Goal: Transaction & Acquisition: Obtain resource

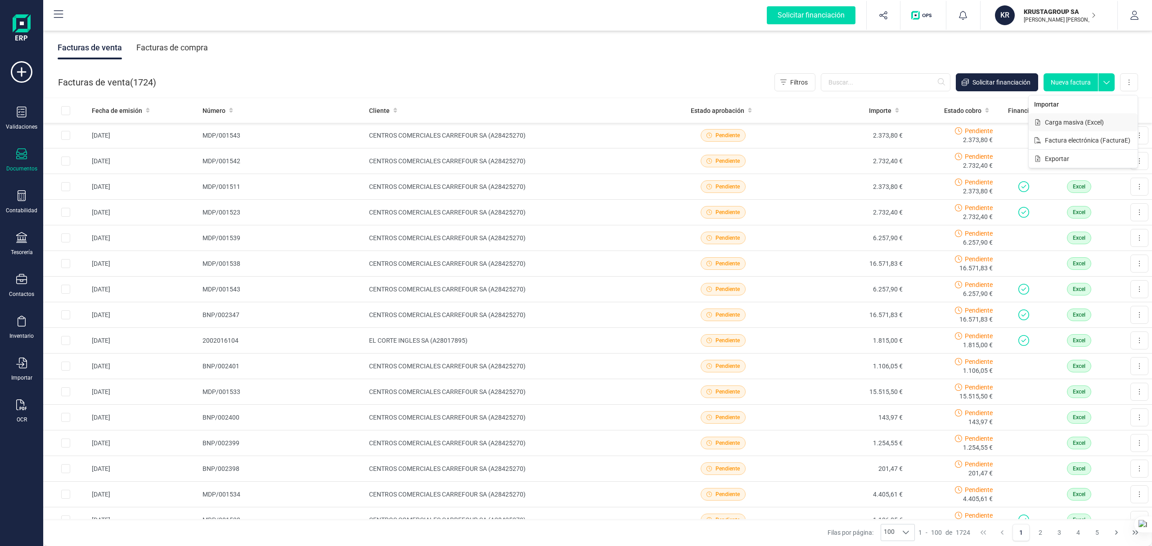
click at [1100, 121] on span "Carga masiva (Excel)" at bounding box center [1074, 122] width 59 height 9
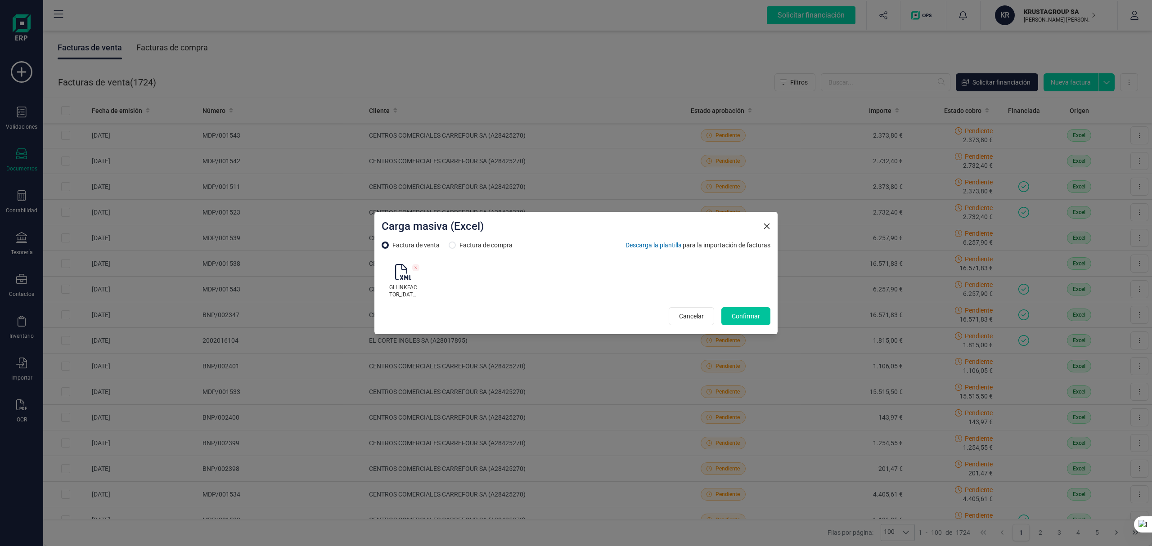
click at [744, 311] on button "Confirmar" at bounding box center [745, 316] width 49 height 18
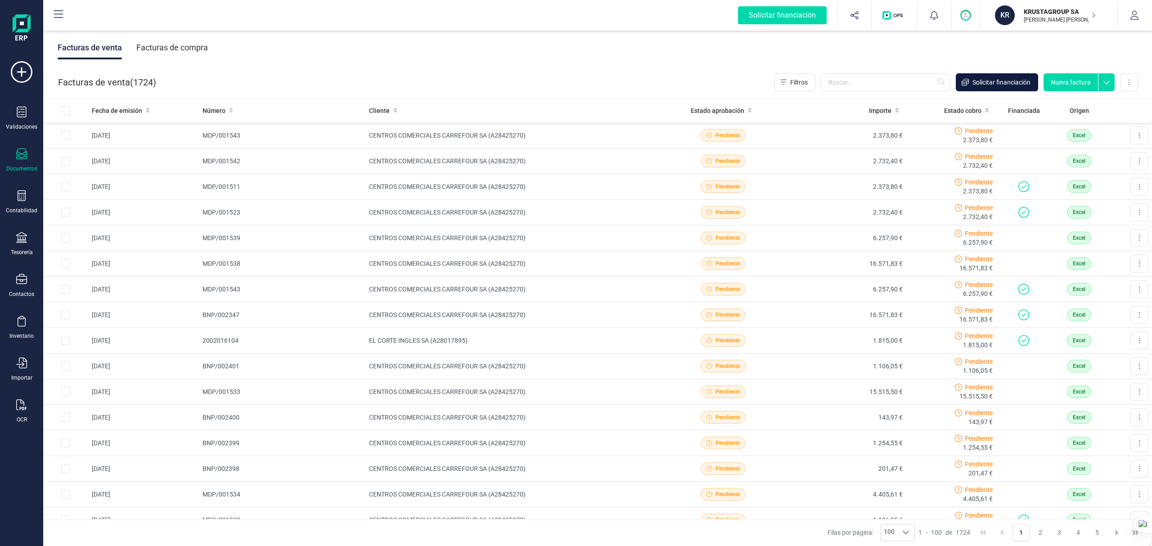
click at [1022, 83] on span "Solicitar financiación" at bounding box center [1002, 82] width 58 height 9
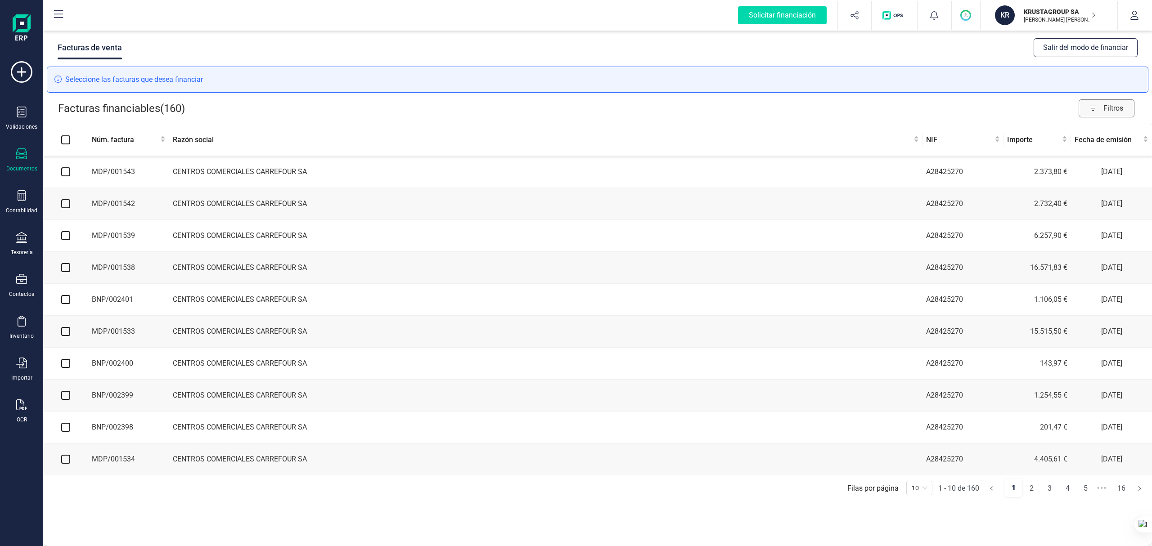
click at [1112, 109] on span "Filtros" at bounding box center [1119, 108] width 31 height 18
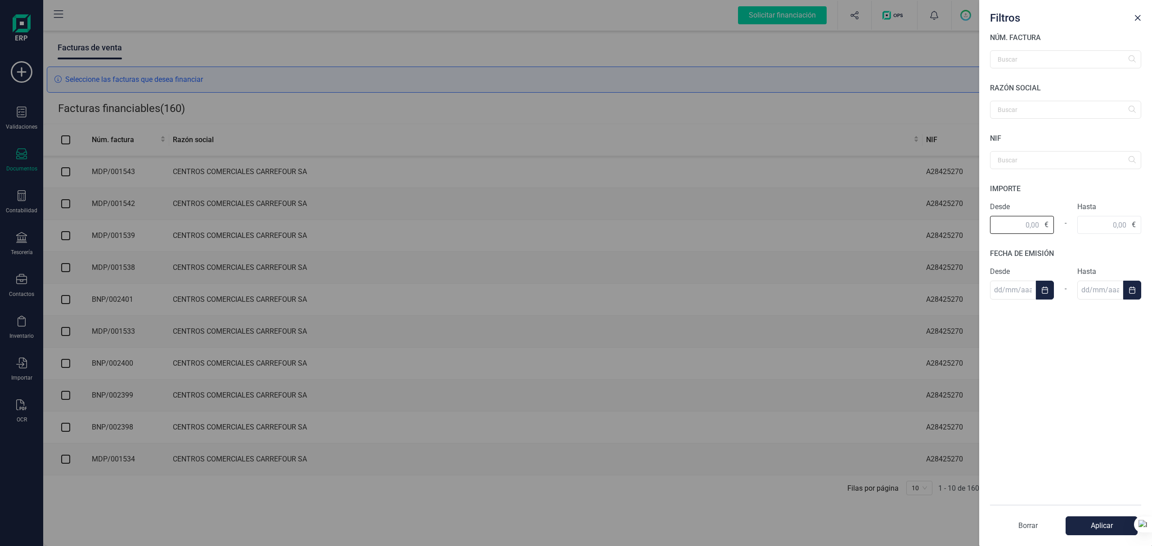
click at [1005, 222] on input "text" at bounding box center [1022, 225] width 64 height 18
type input "1.312,80"
click at [1117, 227] on div "NÚM. FACTURA RAZÓN SOCIAL NIF IMPORTE Desde 1.312,80 € - Hasta € FECHA DE EMISI…" at bounding box center [1065, 264] width 173 height 465
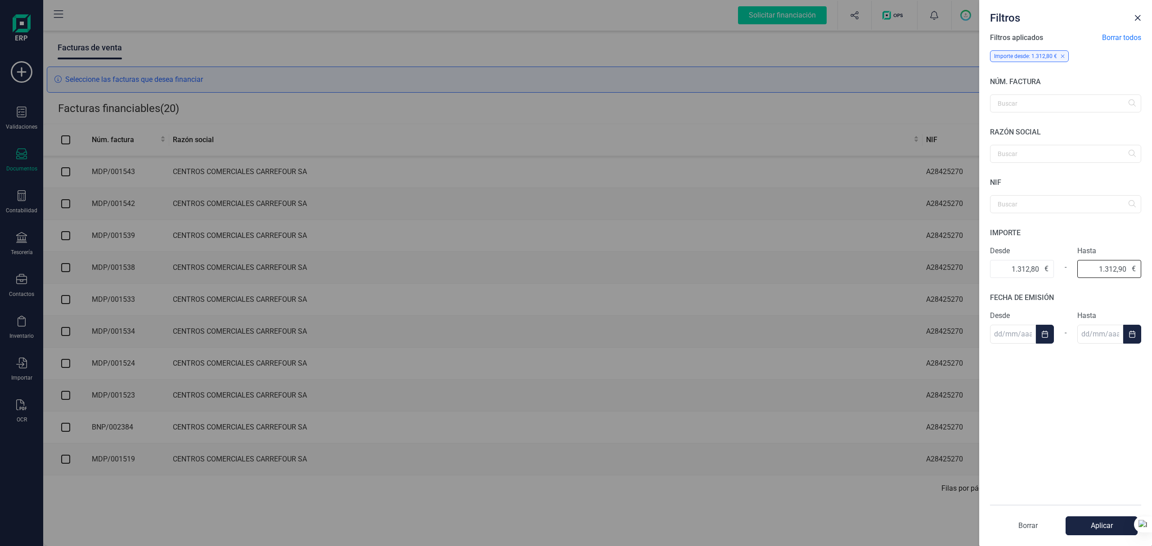
type input "1.312,90"
click at [1083, 527] on button "Aplicar" at bounding box center [1102, 526] width 72 height 19
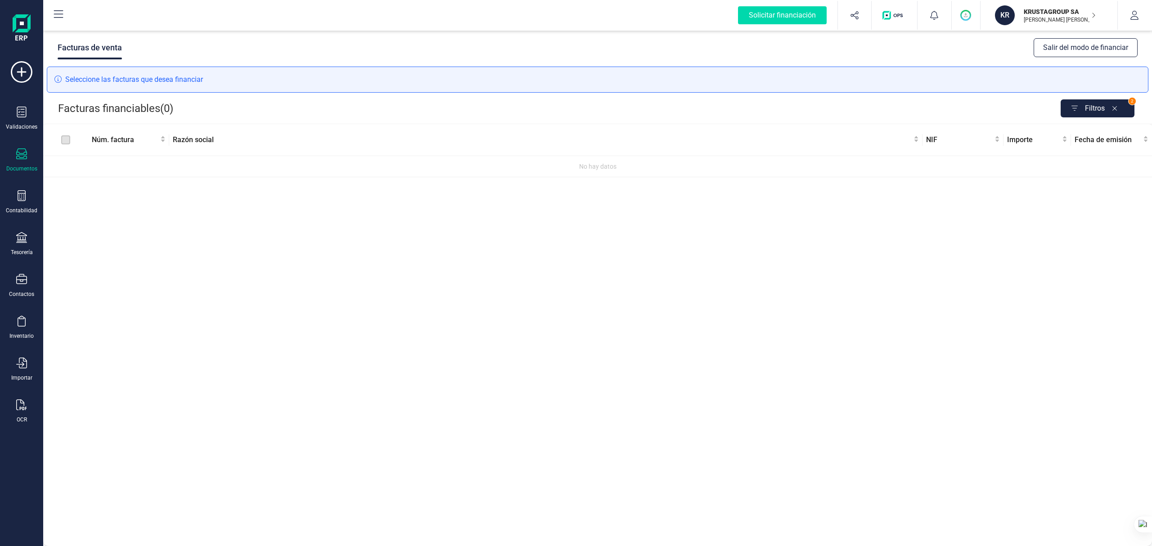
click at [1113, 106] on icon "button" at bounding box center [1116, 108] width 23 height 14
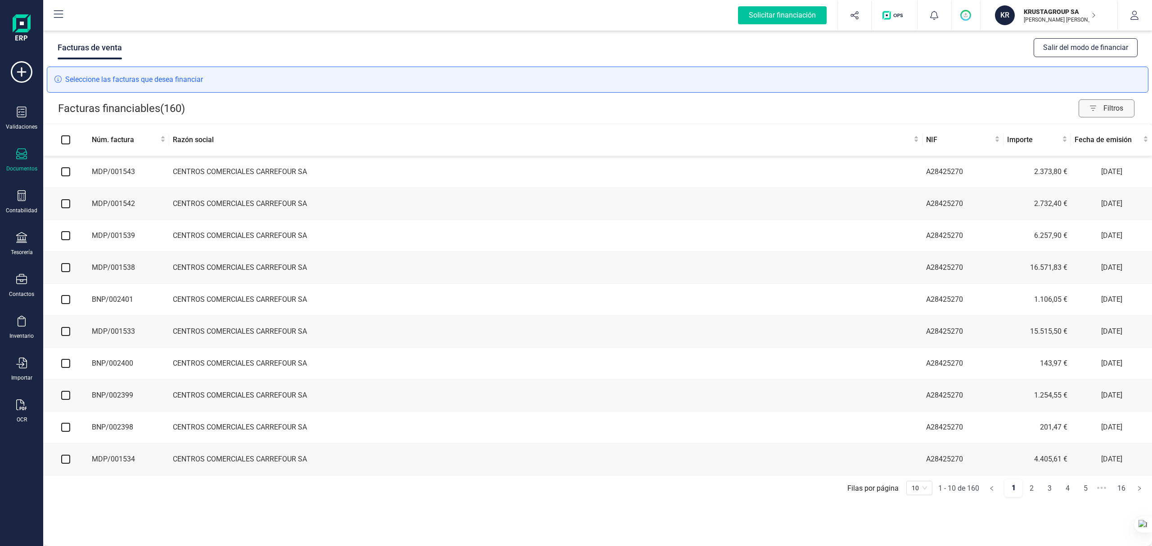
click at [773, 11] on div "Solicitar financiación" at bounding box center [782, 15] width 89 height 18
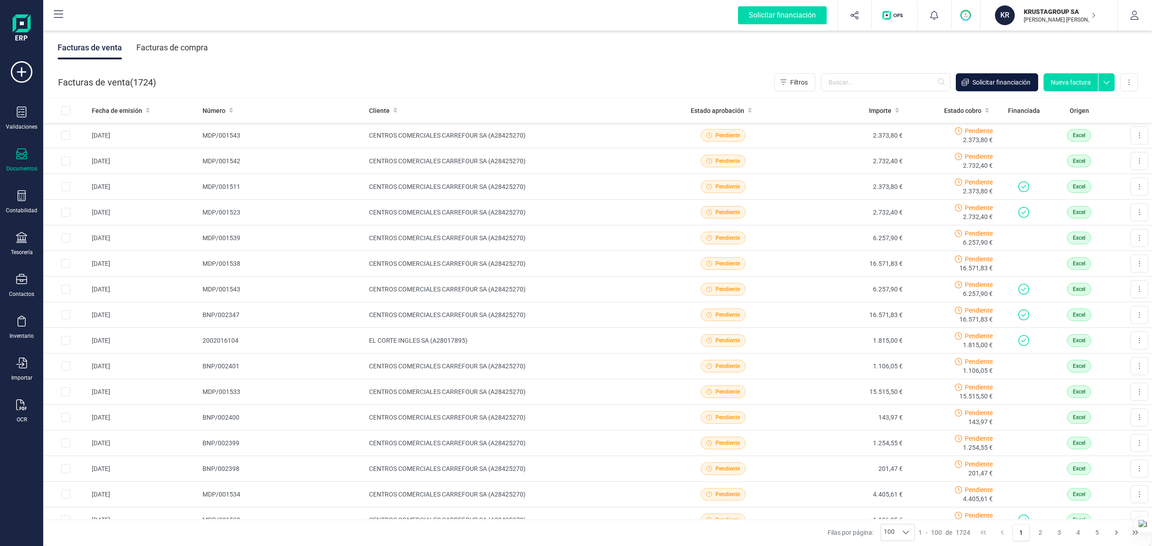
click at [980, 81] on span "Solicitar financiación" at bounding box center [1002, 82] width 58 height 9
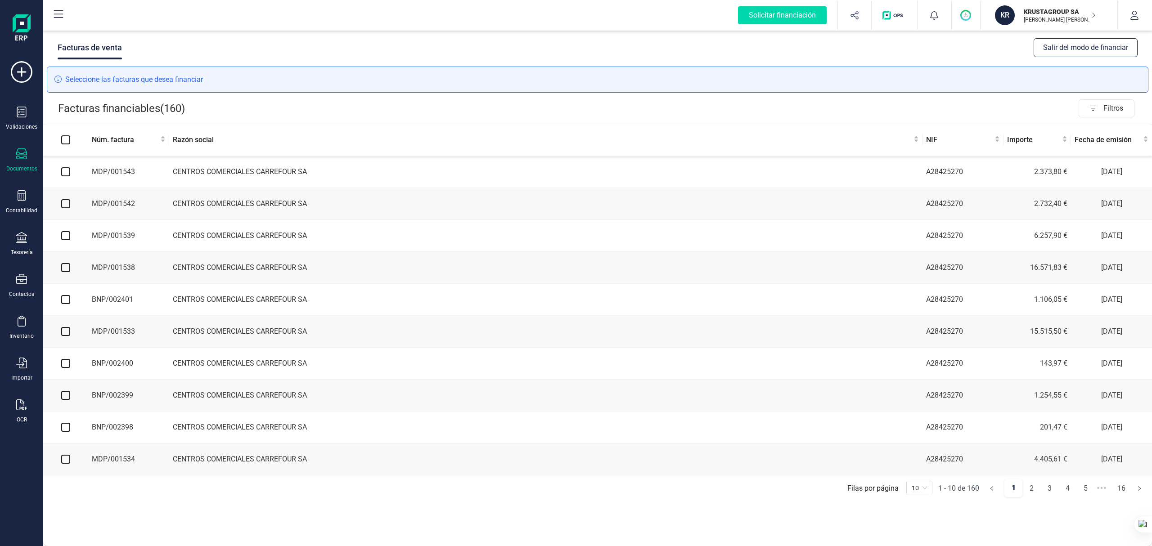
click at [66, 169] on input "checkbox" at bounding box center [65, 171] width 9 height 9
checkbox input "true"
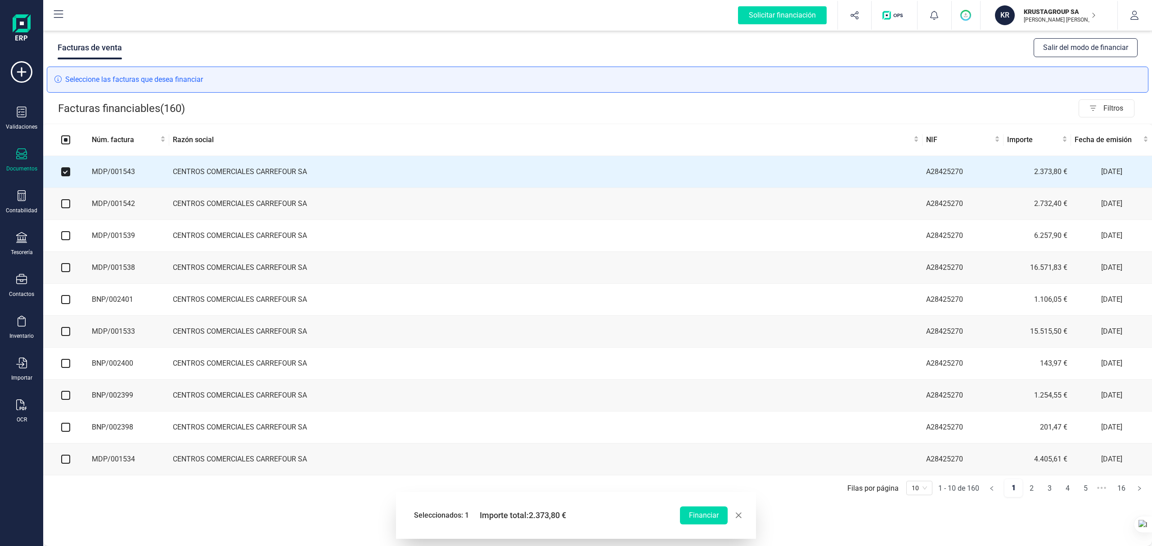
click at [68, 206] on input "checkbox" at bounding box center [65, 203] width 9 height 9
checkbox input "true"
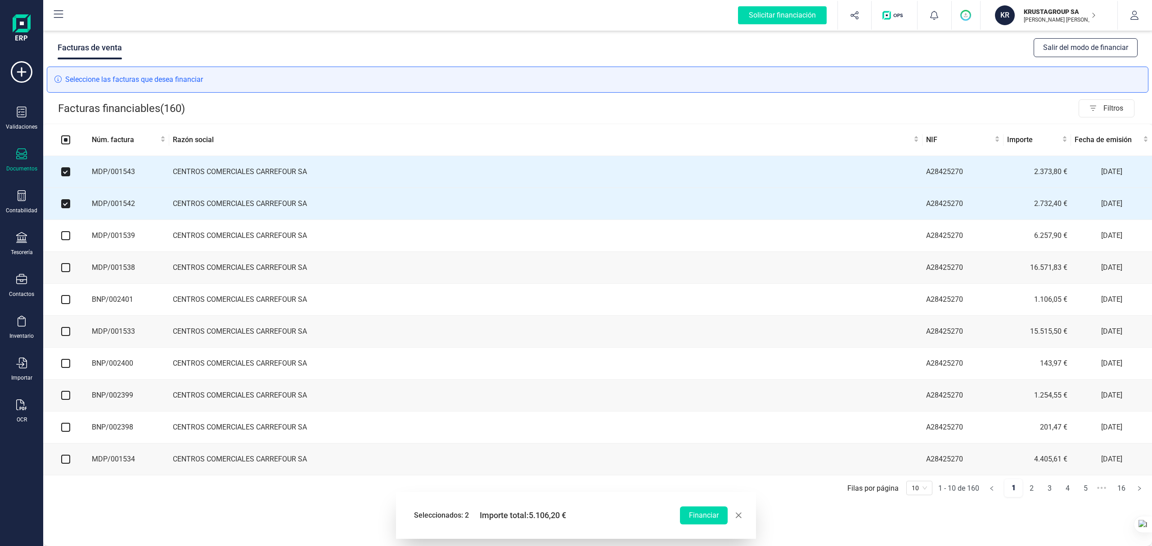
click at [66, 239] on input "checkbox" at bounding box center [65, 235] width 9 height 9
checkbox input "true"
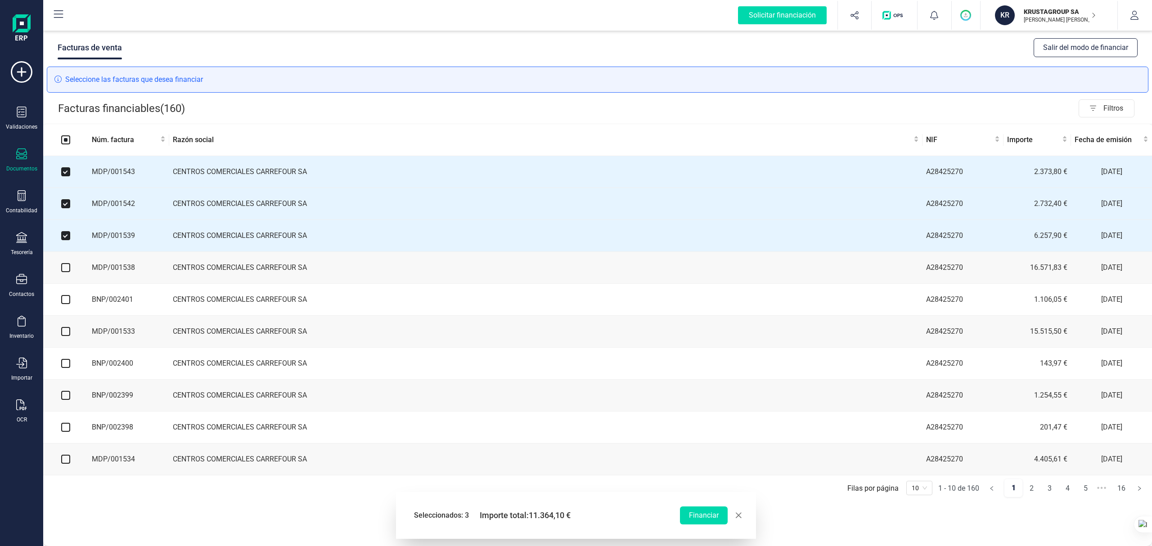
click at [62, 271] on input "checkbox" at bounding box center [65, 267] width 9 height 9
checkbox input "true"
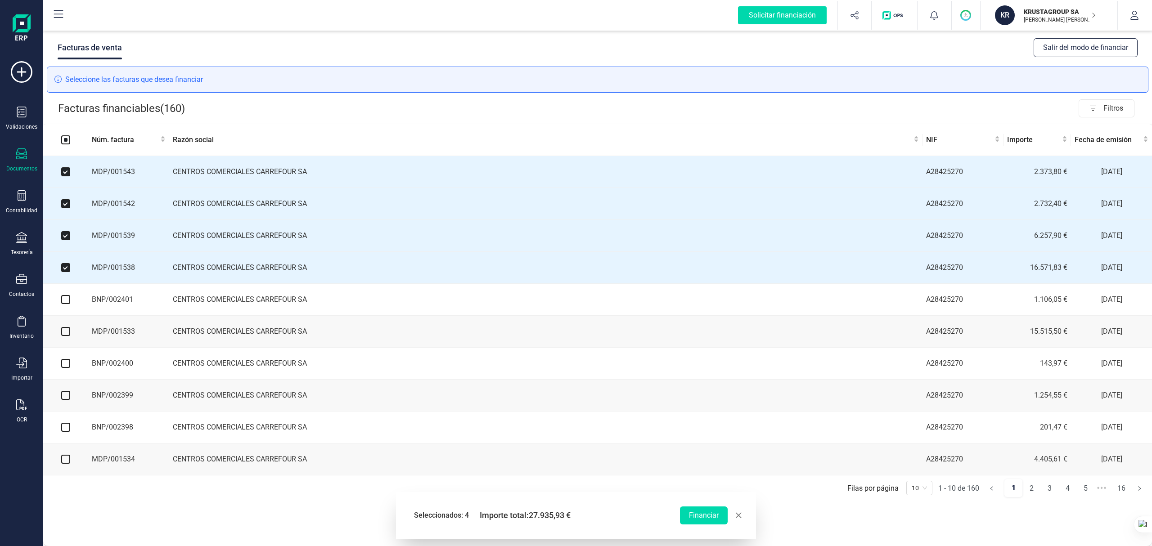
drag, startPoint x: 65, startPoint y: 298, endPoint x: 64, endPoint y: 310, distance: 12.6
click at [65, 298] on td at bounding box center [65, 300] width 45 height 32
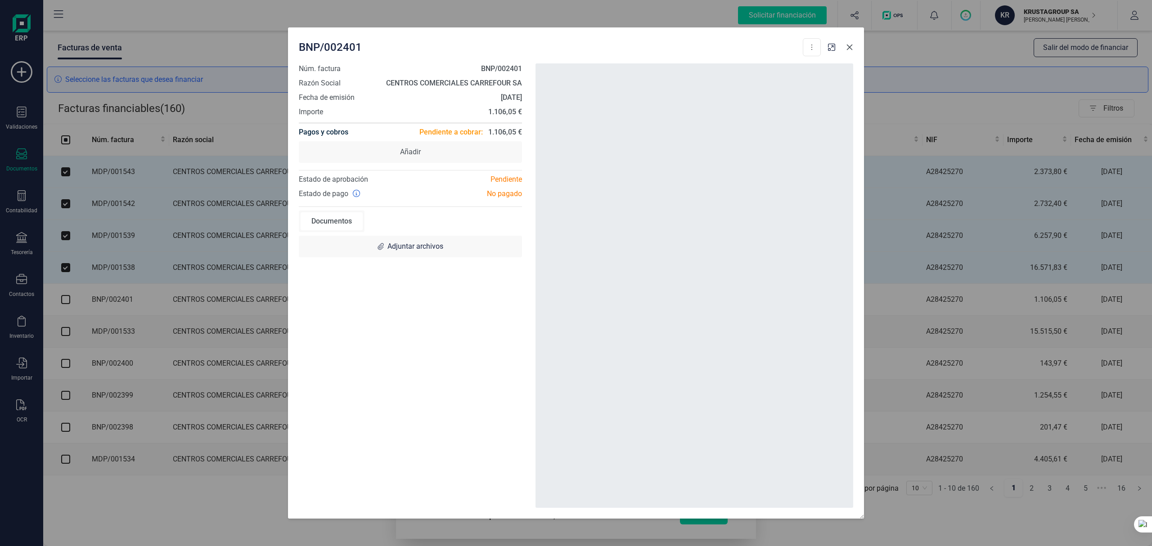
click at [848, 44] on icon "button" at bounding box center [849, 47] width 7 height 7
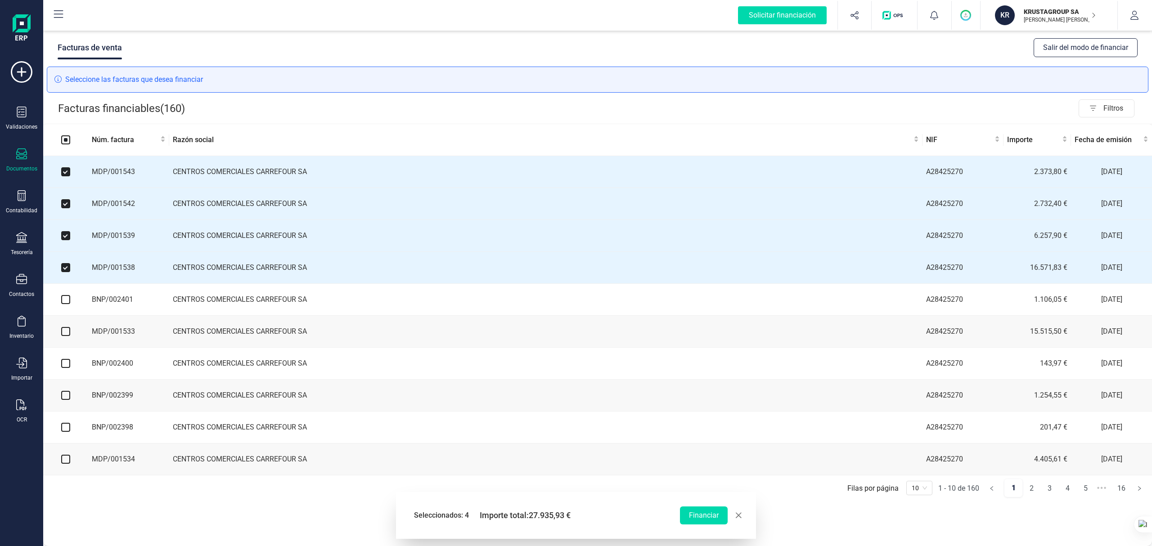
click at [65, 302] on input "checkbox" at bounding box center [65, 299] width 9 height 9
checkbox input "true"
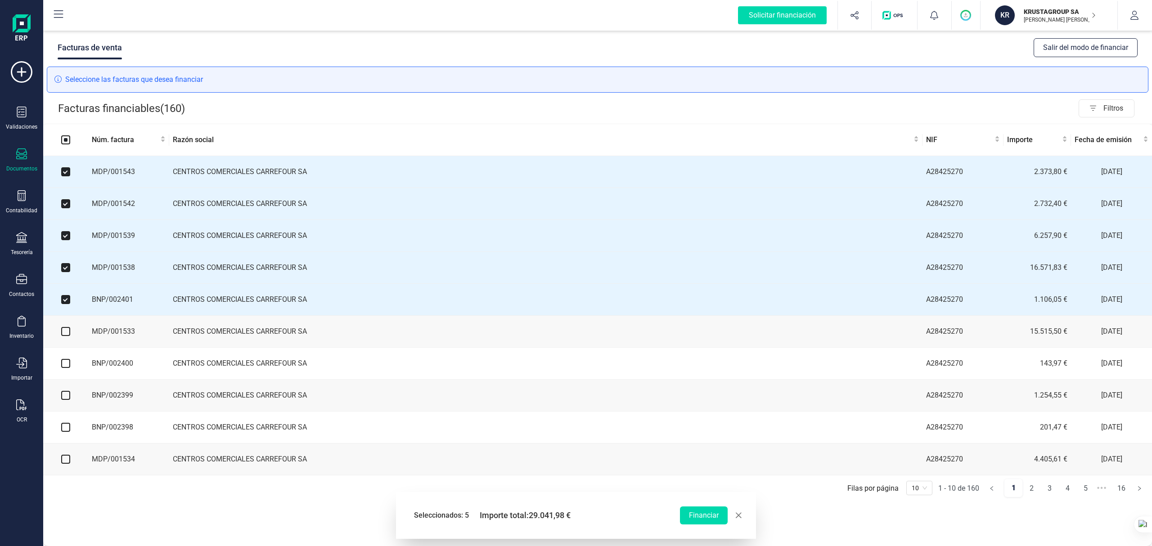
click at [64, 336] on input "checkbox" at bounding box center [65, 331] width 9 height 9
checkbox input "true"
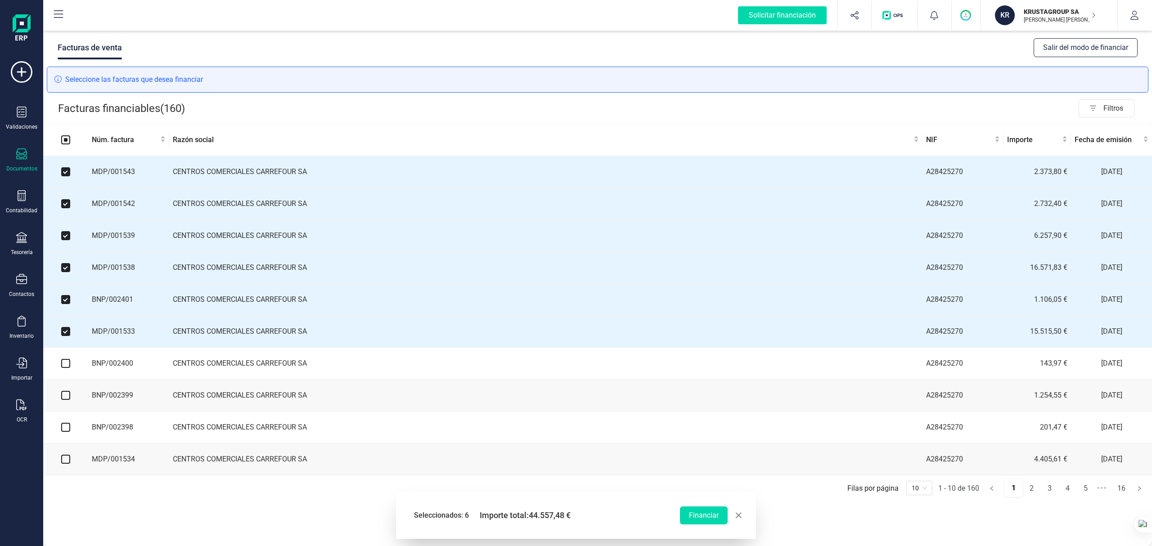
click at [63, 368] on input "checkbox" at bounding box center [65, 363] width 9 height 9
checkbox input "true"
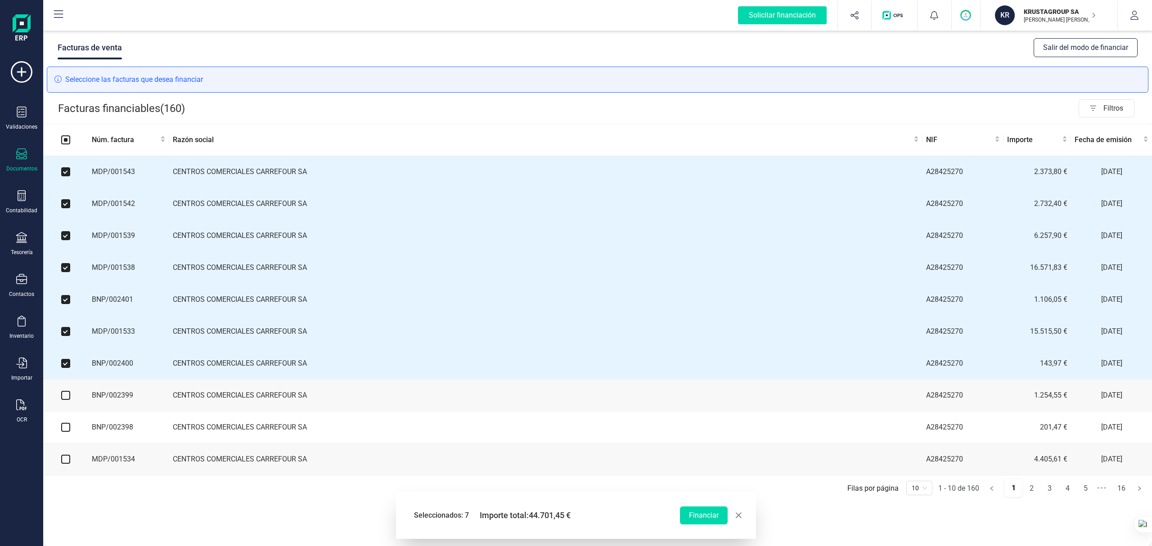
click at [66, 400] on input "checkbox" at bounding box center [65, 395] width 9 height 9
checkbox input "true"
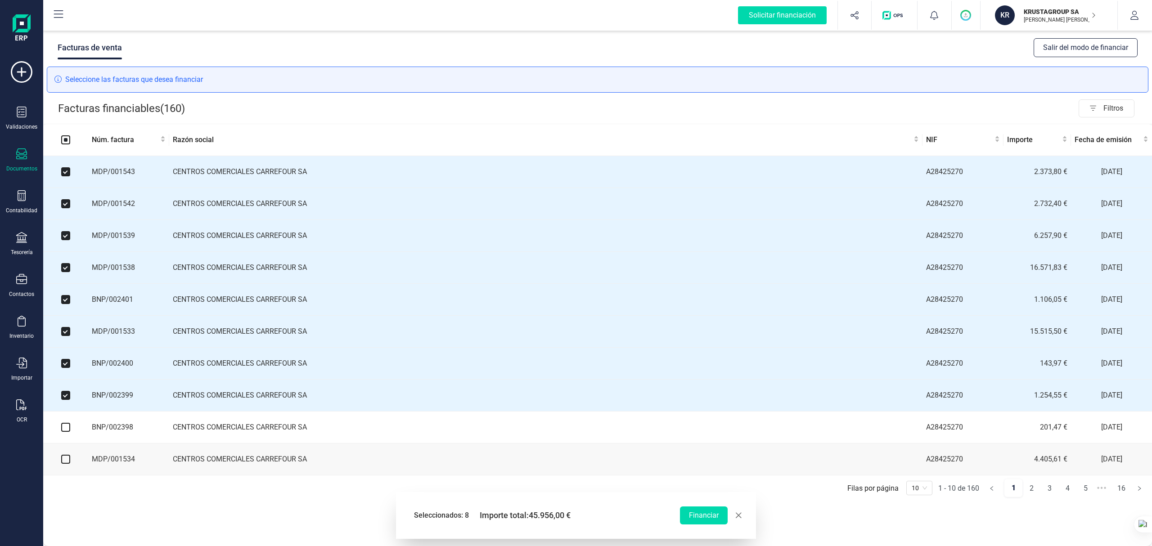
click at [66, 432] on input "checkbox" at bounding box center [65, 427] width 9 height 9
checkbox input "true"
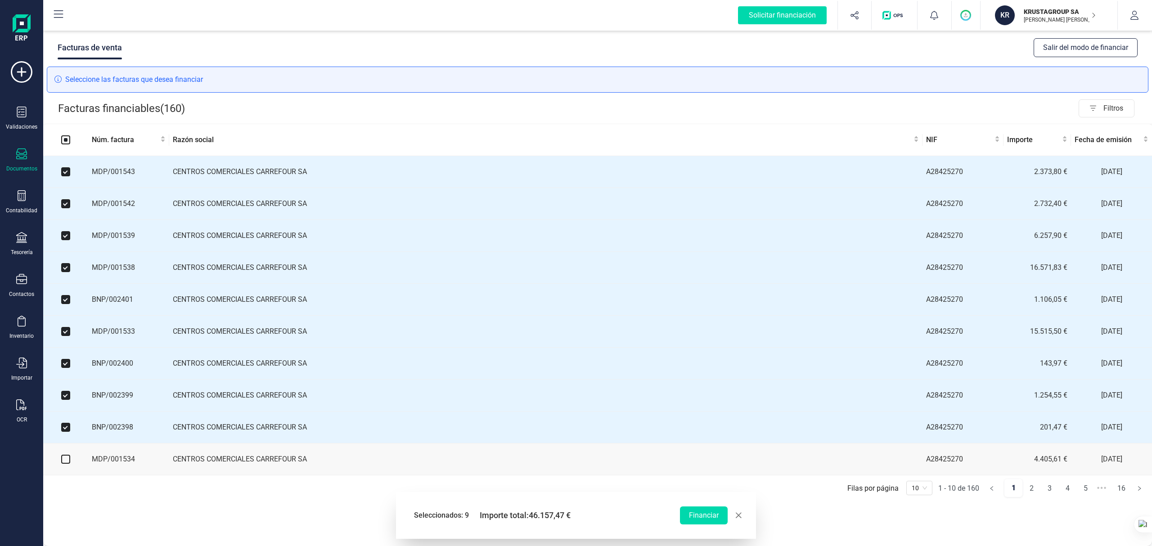
click at [67, 464] on input "checkbox" at bounding box center [65, 459] width 9 height 9
checkbox input "true"
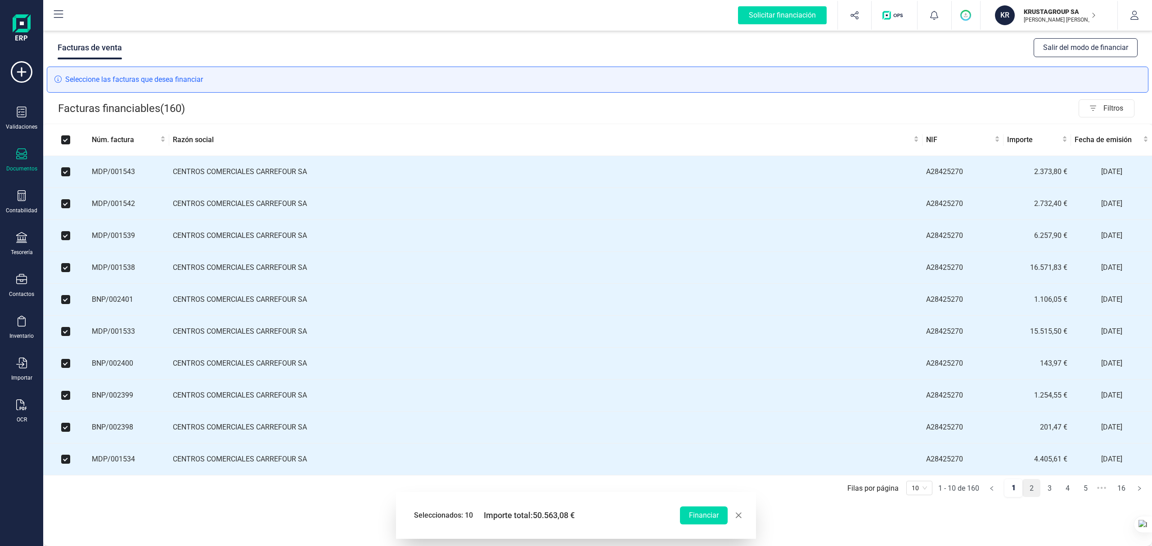
click at [1032, 496] on link "2" at bounding box center [1031, 489] width 17 height 18
checkbox input "false"
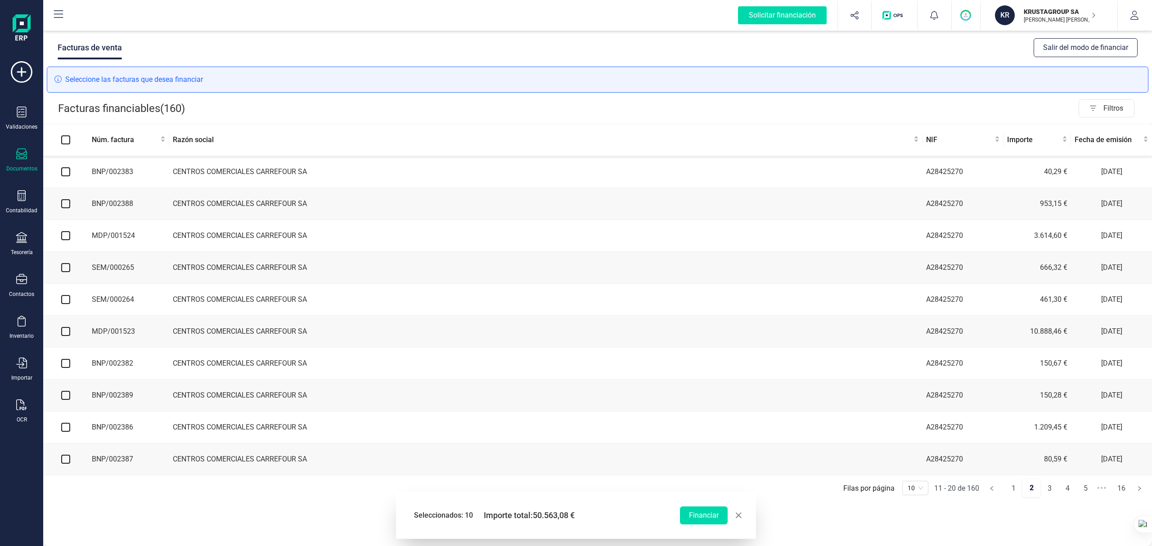
click at [68, 173] on input "checkbox" at bounding box center [65, 171] width 9 height 9
checkbox input "true"
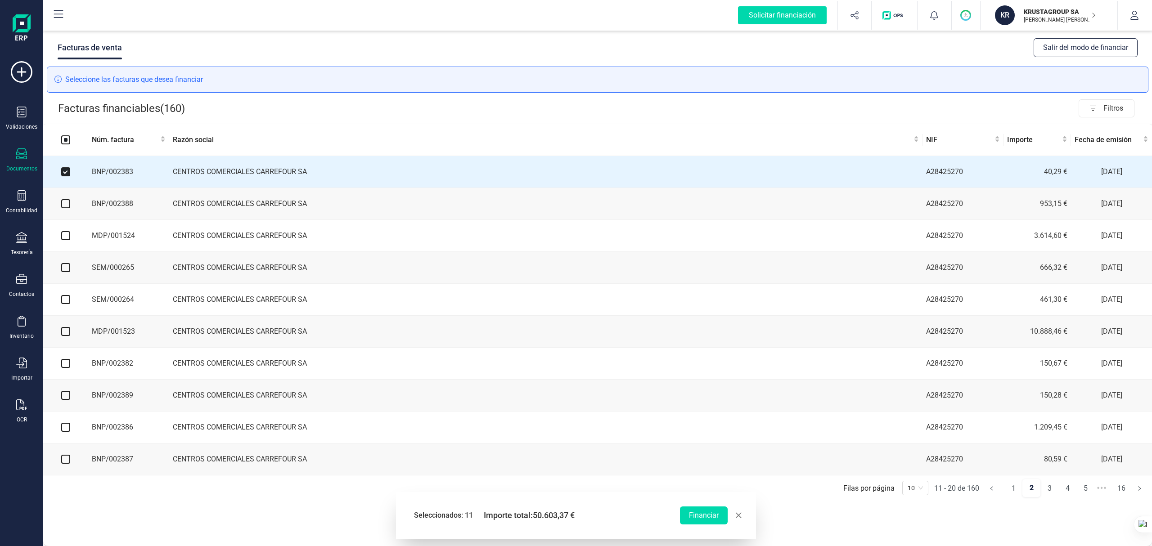
click at [63, 206] on input "checkbox" at bounding box center [65, 203] width 9 height 9
checkbox input "true"
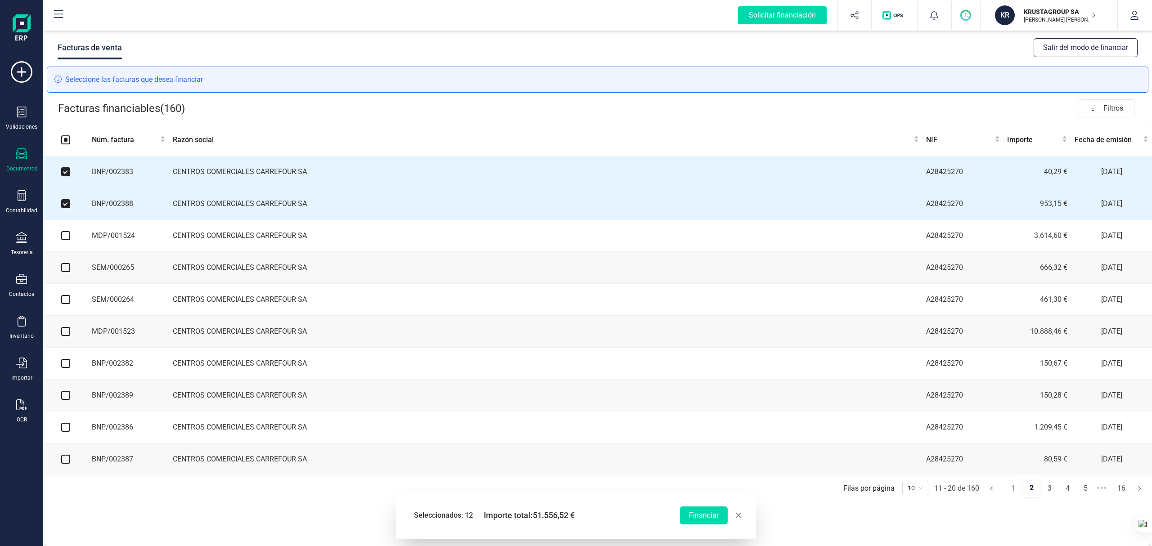
click at [63, 239] on input "checkbox" at bounding box center [65, 235] width 9 height 9
checkbox input "true"
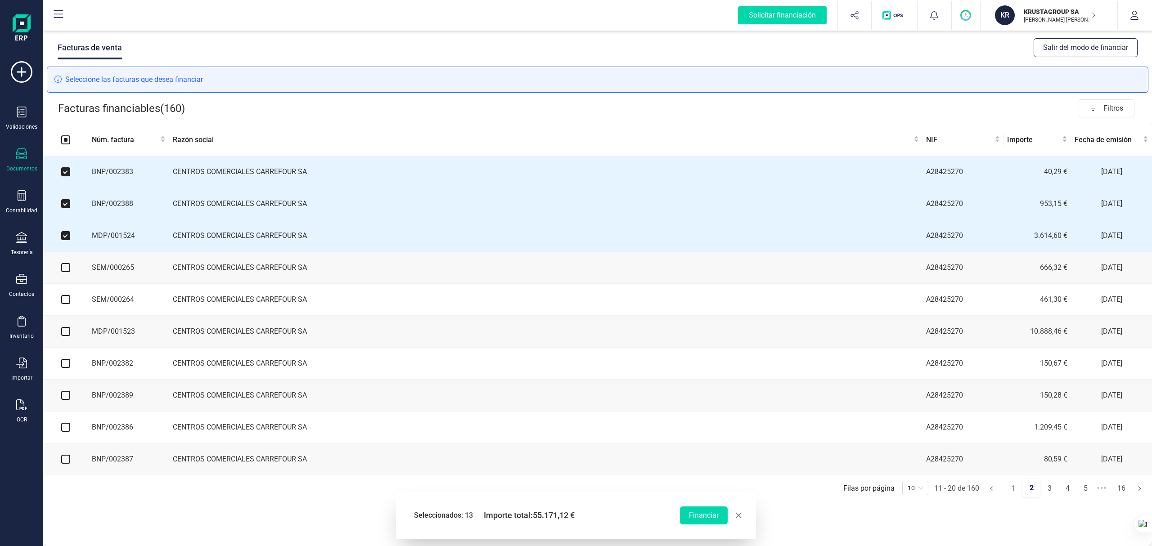
click at [67, 272] on input "checkbox" at bounding box center [65, 267] width 9 height 9
checkbox input "true"
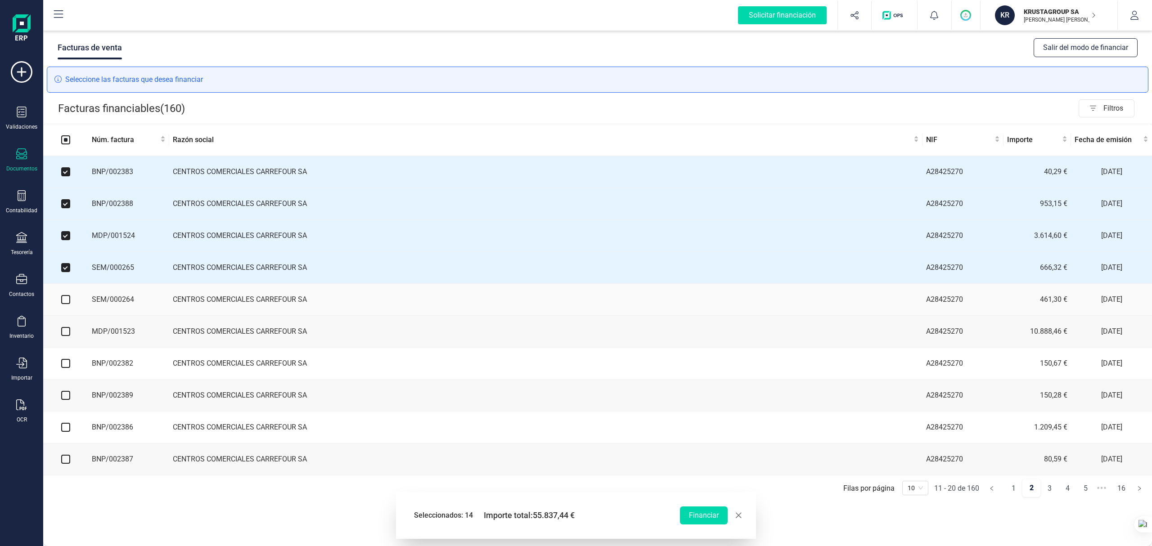
drag, startPoint x: 62, startPoint y: 305, endPoint x: 67, endPoint y: 326, distance: 22.2
click at [63, 304] on input "checkbox" at bounding box center [65, 299] width 9 height 9
checkbox input "true"
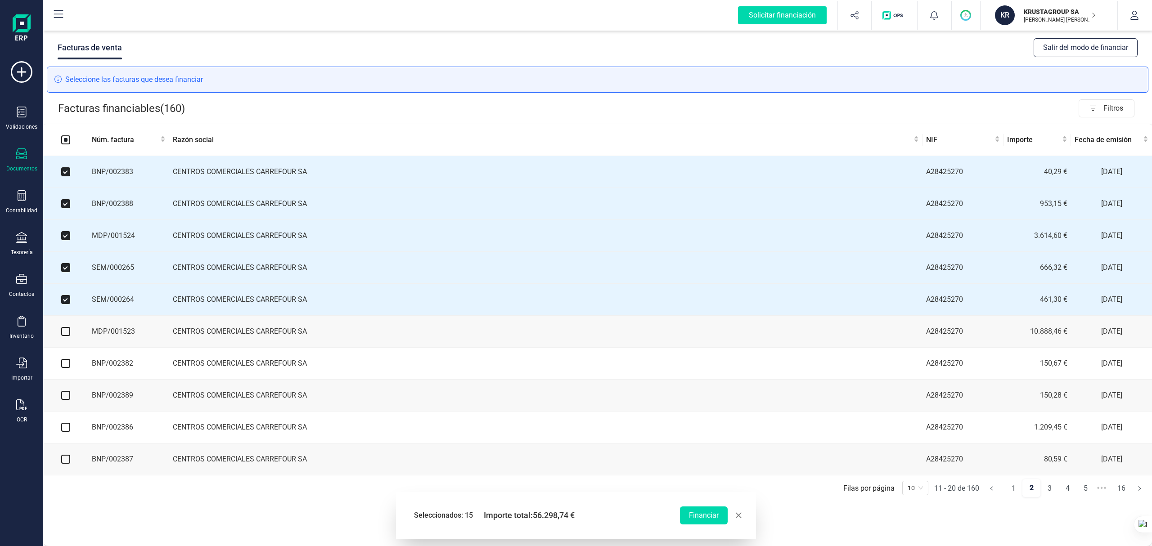
click at [66, 333] on input "checkbox" at bounding box center [65, 331] width 9 height 9
checkbox input "true"
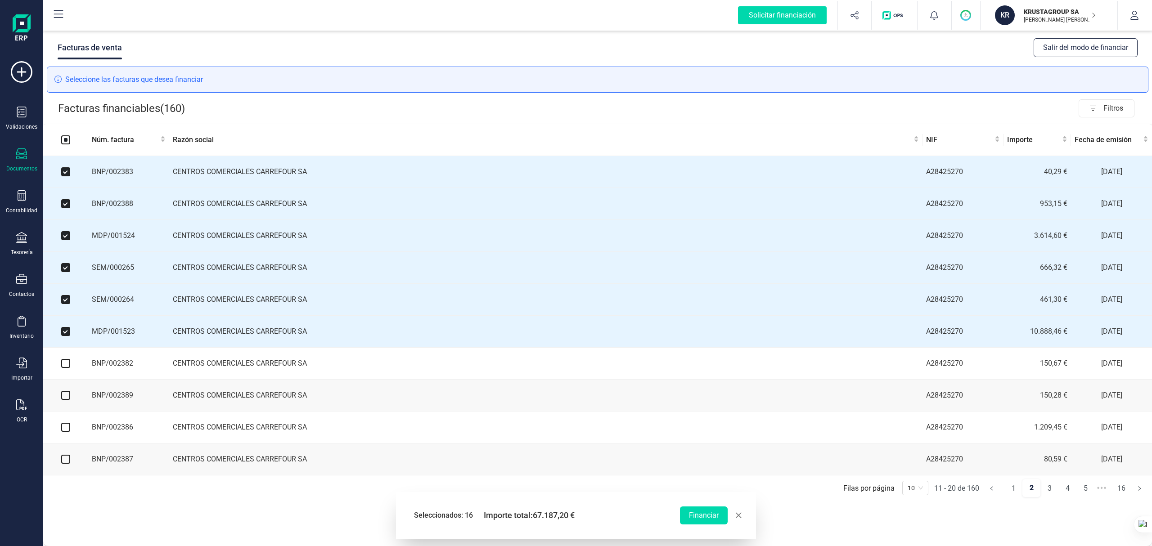
click at [63, 368] on input "checkbox" at bounding box center [65, 363] width 9 height 9
checkbox input "true"
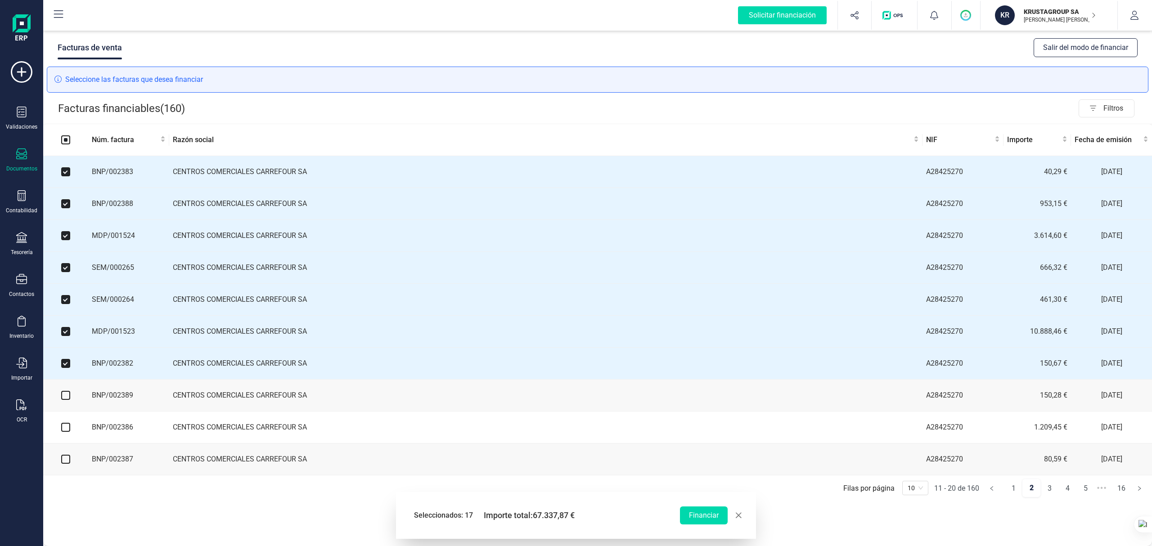
click at [64, 400] on input "checkbox" at bounding box center [65, 395] width 9 height 9
checkbox input "true"
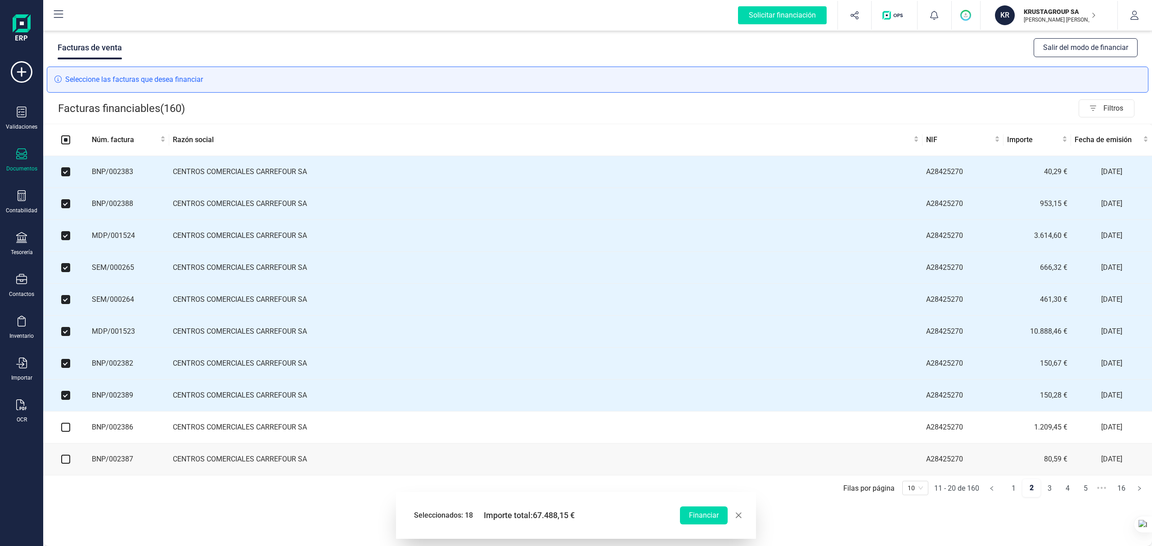
click at [63, 432] on input "checkbox" at bounding box center [65, 427] width 9 height 9
checkbox input "true"
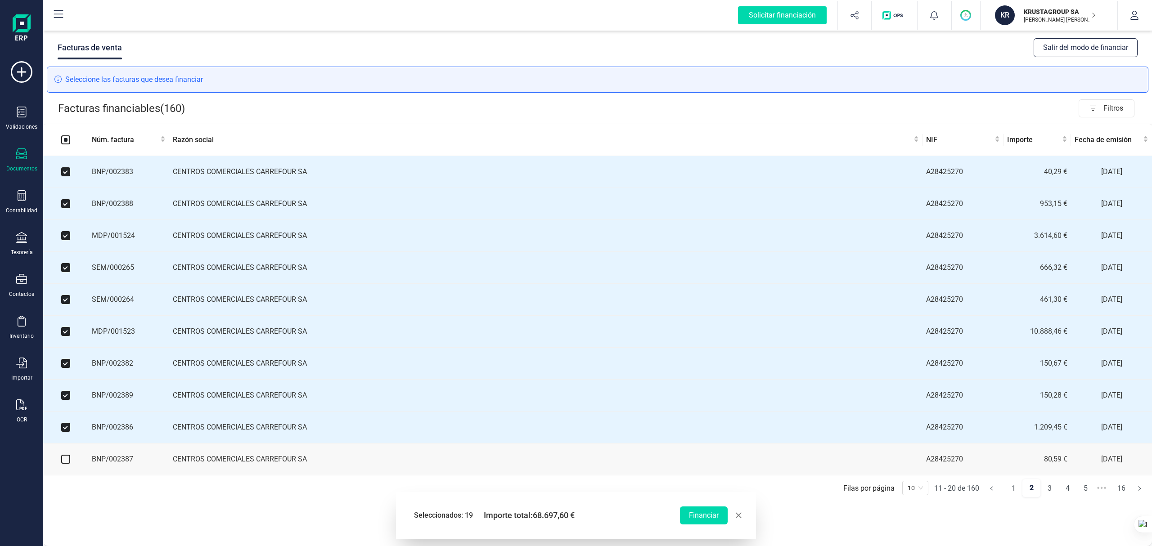
click at [67, 464] on input "checkbox" at bounding box center [65, 459] width 9 height 9
checkbox input "true"
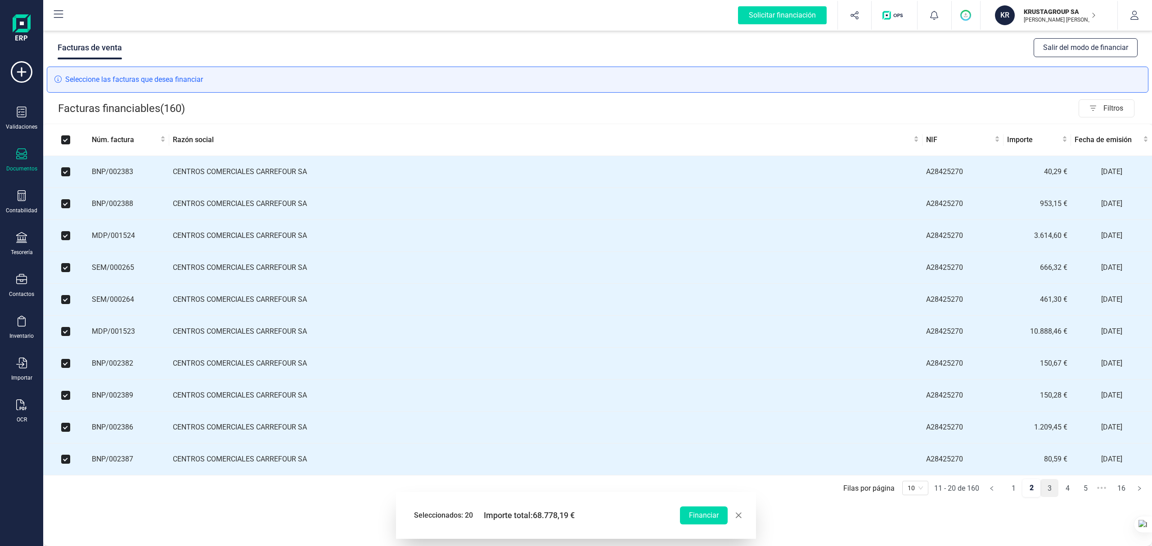
click at [1050, 496] on link "3" at bounding box center [1049, 489] width 17 height 18
checkbox input "false"
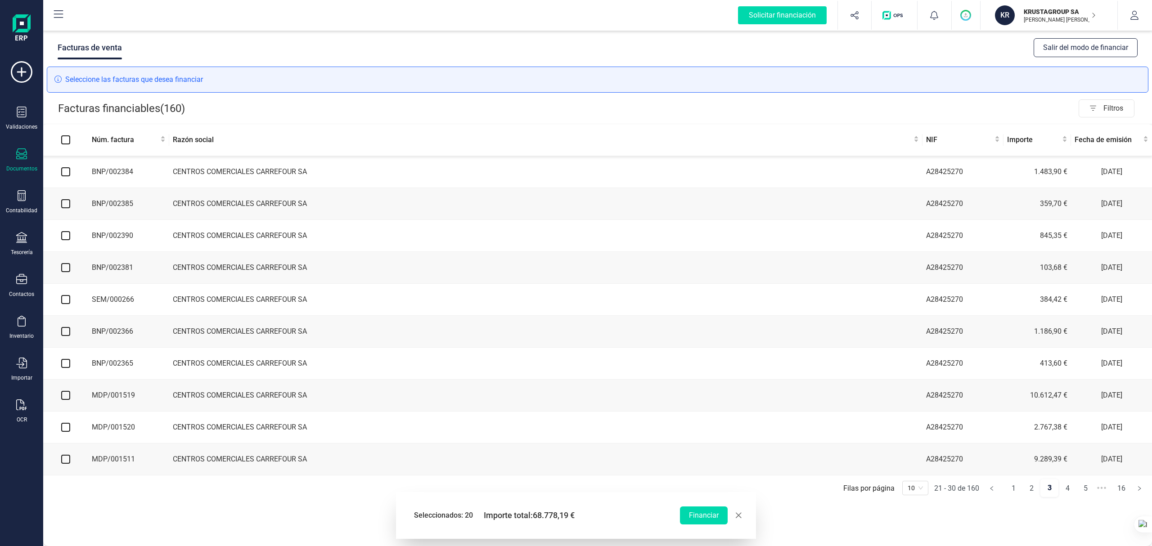
click at [65, 171] on input "checkbox" at bounding box center [65, 171] width 9 height 9
checkbox input "true"
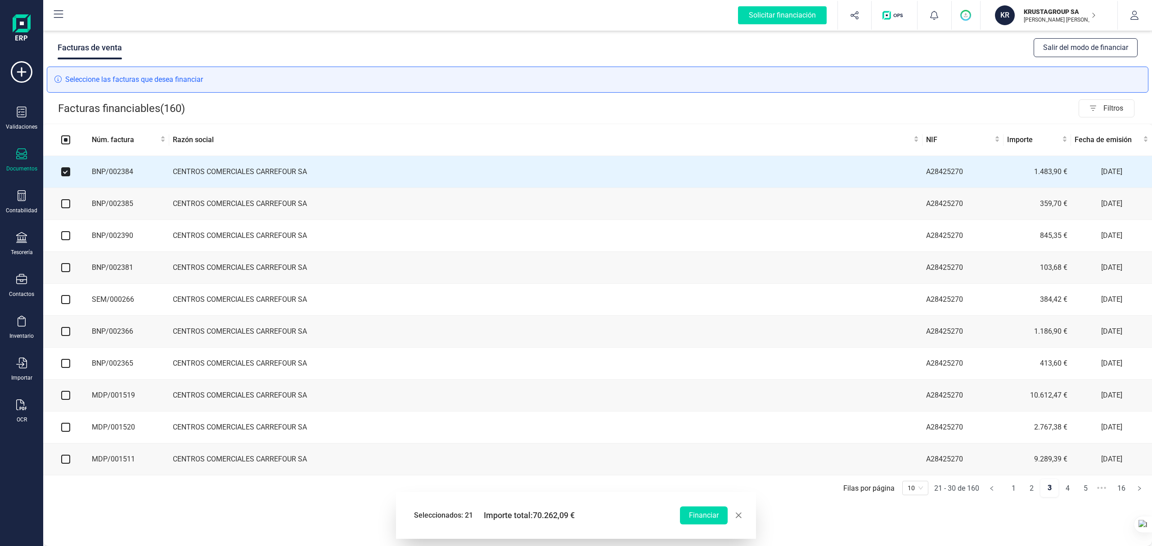
click at [63, 203] on input "checkbox" at bounding box center [65, 203] width 9 height 9
checkbox input "true"
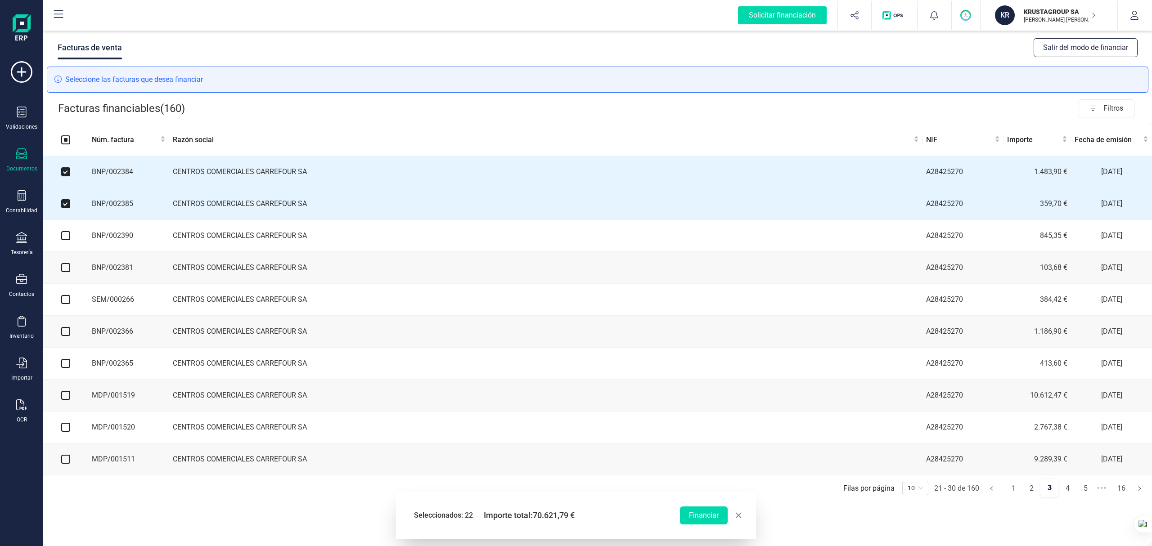
click at [67, 238] on input "checkbox" at bounding box center [65, 235] width 9 height 9
checkbox input "true"
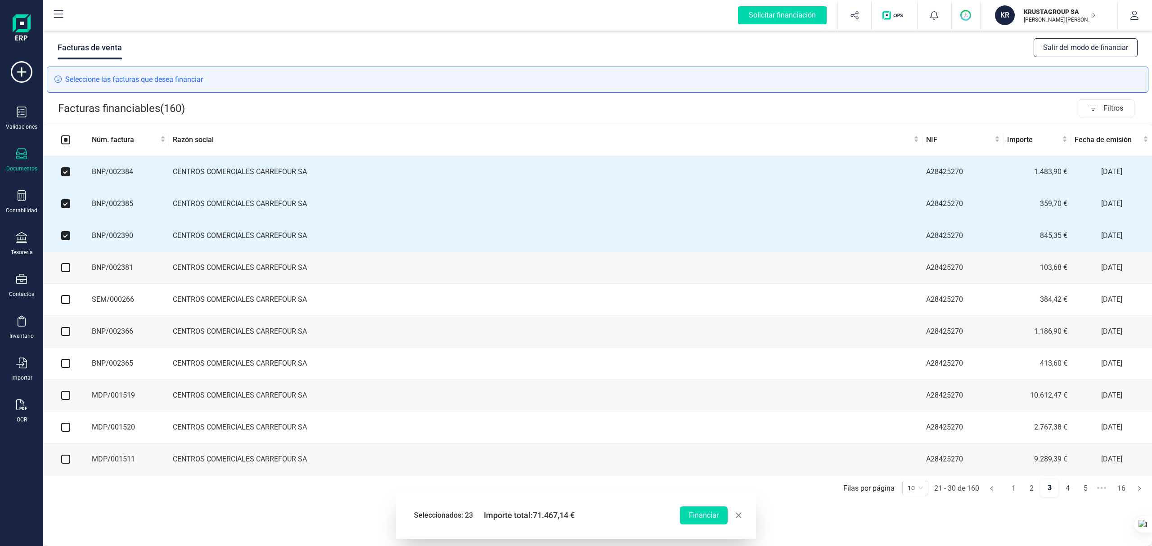
click at [67, 271] on input "checkbox" at bounding box center [65, 267] width 9 height 9
checkbox input "true"
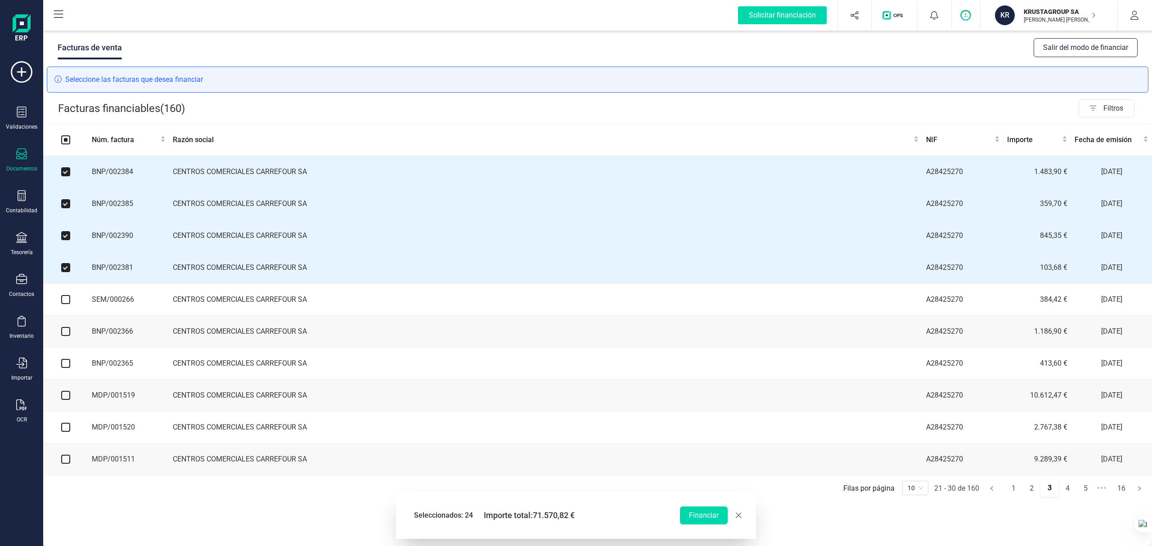
click at [68, 304] on input "checkbox" at bounding box center [65, 299] width 9 height 9
checkbox input "true"
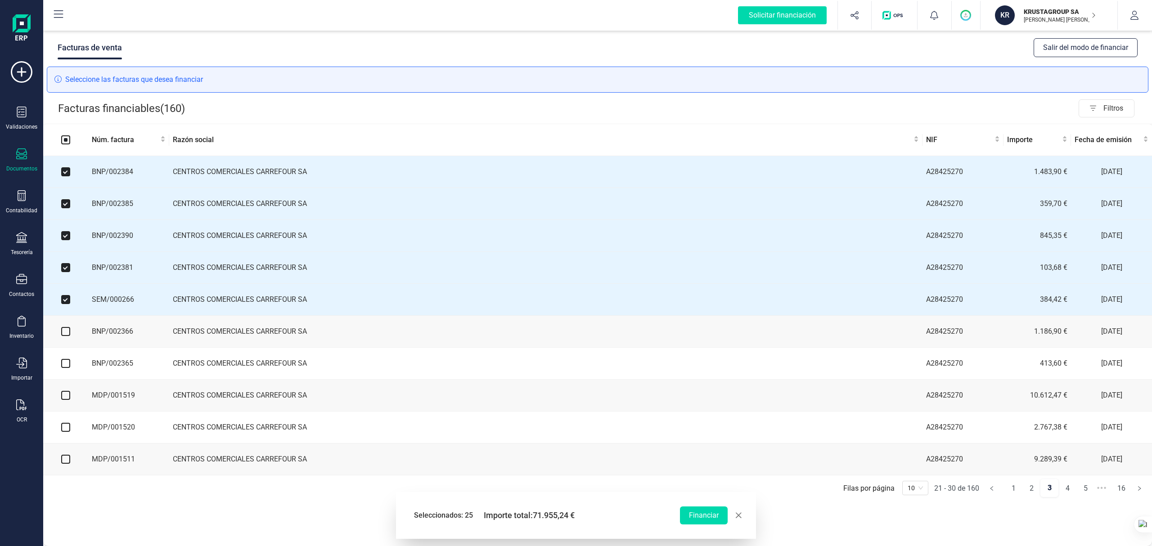
click at [65, 336] on input "checkbox" at bounding box center [65, 331] width 9 height 9
checkbox input "true"
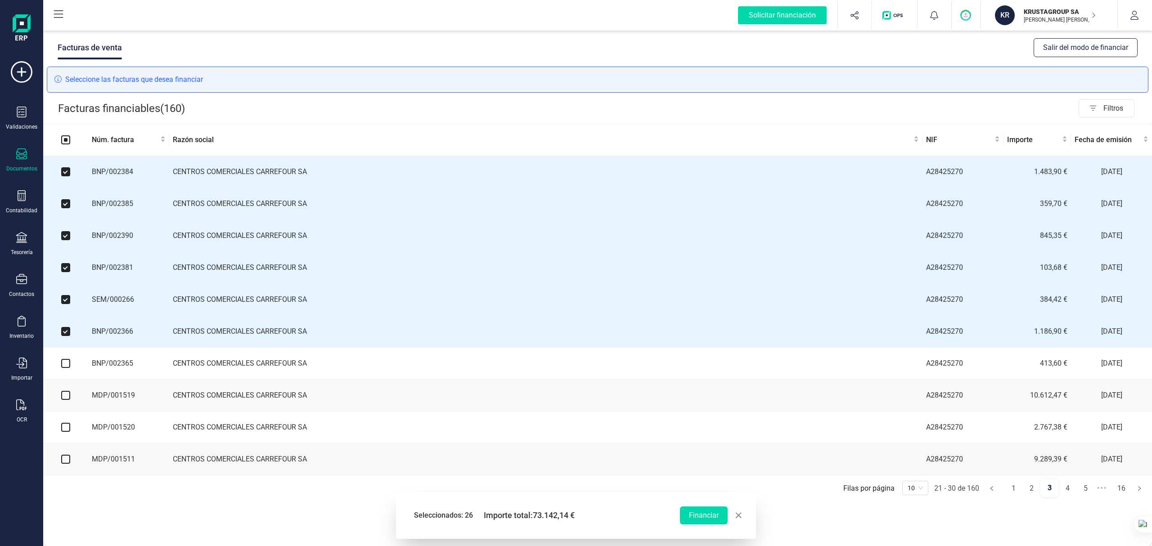
click at [64, 367] on input "checkbox" at bounding box center [65, 363] width 9 height 9
checkbox input "true"
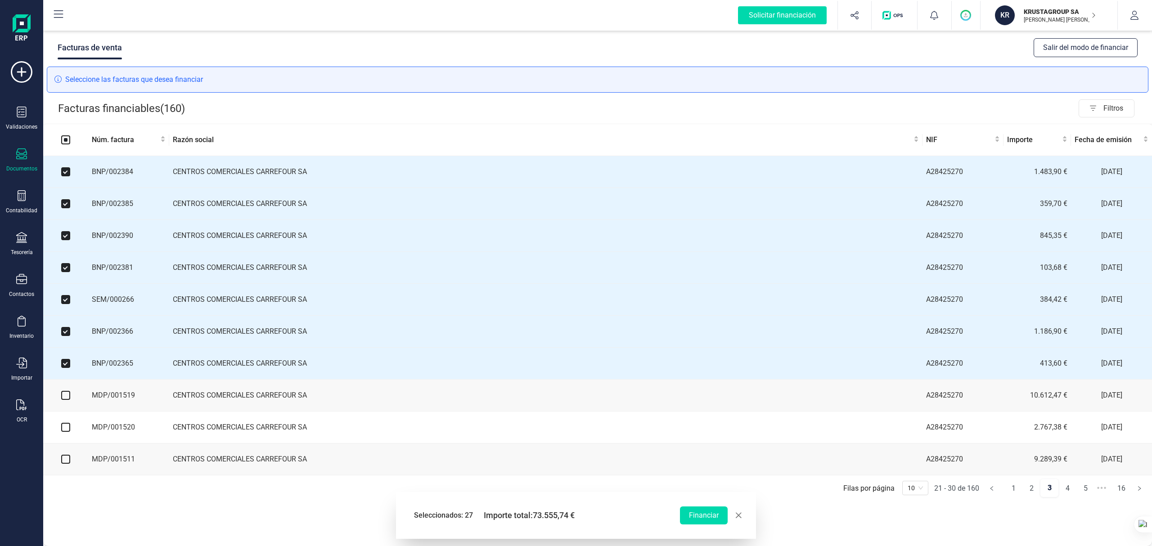
click at [64, 400] on input "checkbox" at bounding box center [65, 395] width 9 height 9
checkbox input "true"
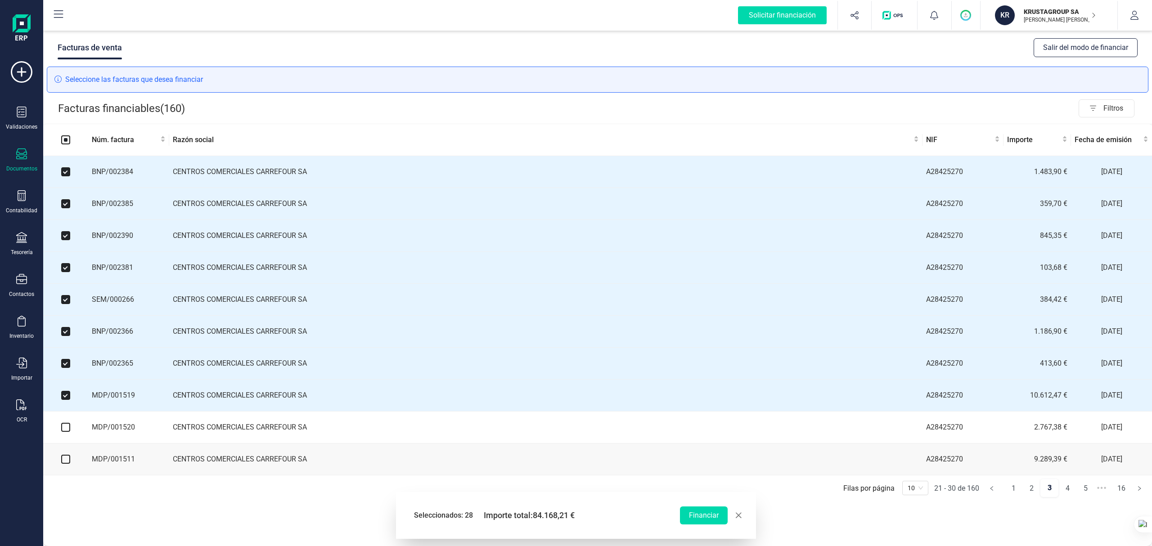
click at [69, 432] on input "checkbox" at bounding box center [65, 427] width 9 height 9
checkbox input "true"
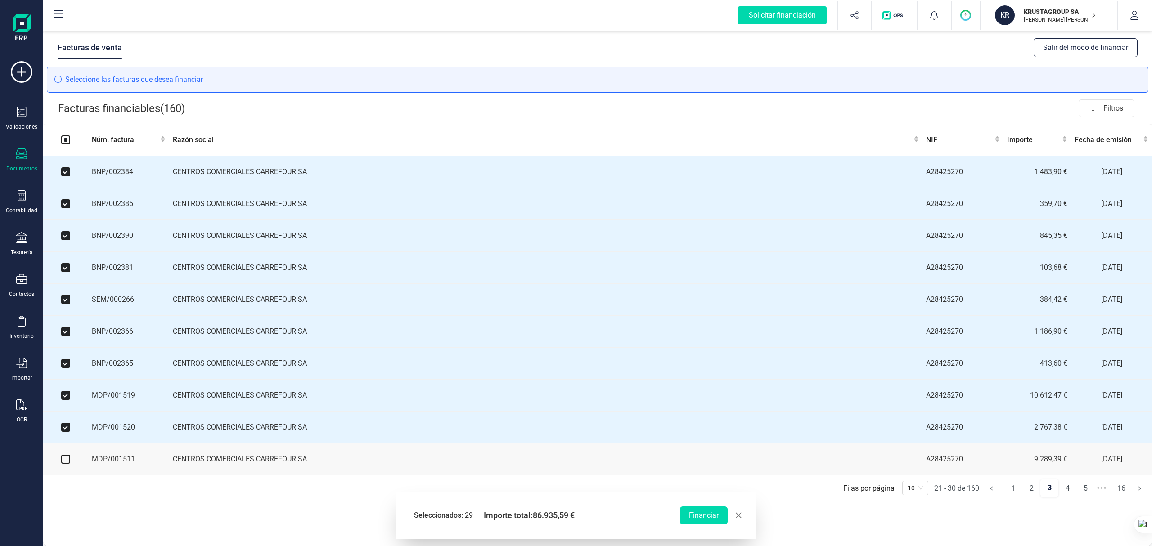
click at [67, 464] on input "checkbox" at bounding box center [65, 459] width 9 height 9
checkbox input "true"
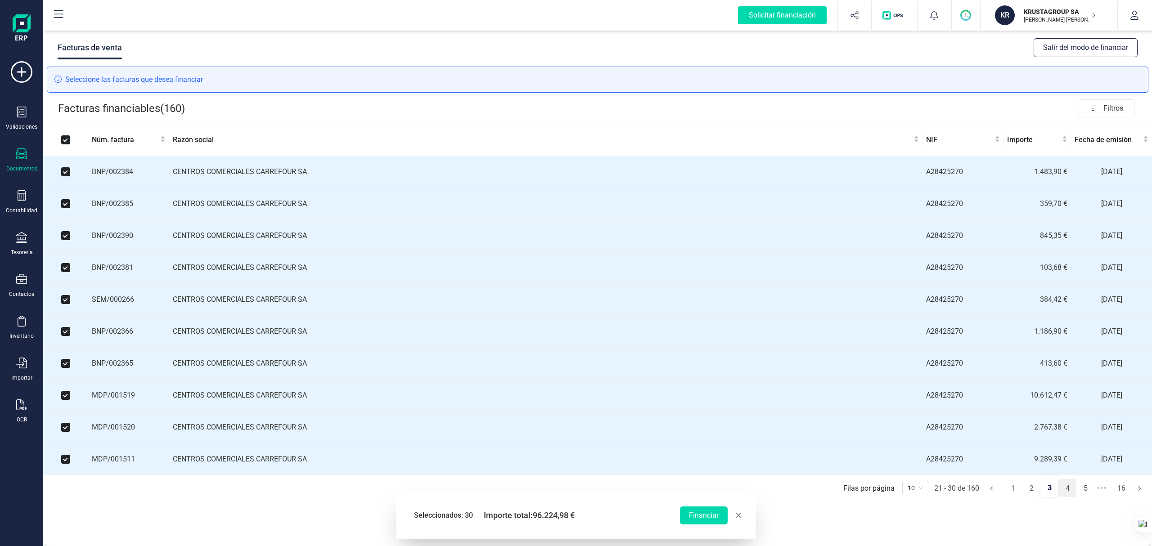
click at [1066, 496] on link "4" at bounding box center [1067, 489] width 17 height 18
checkbox input "false"
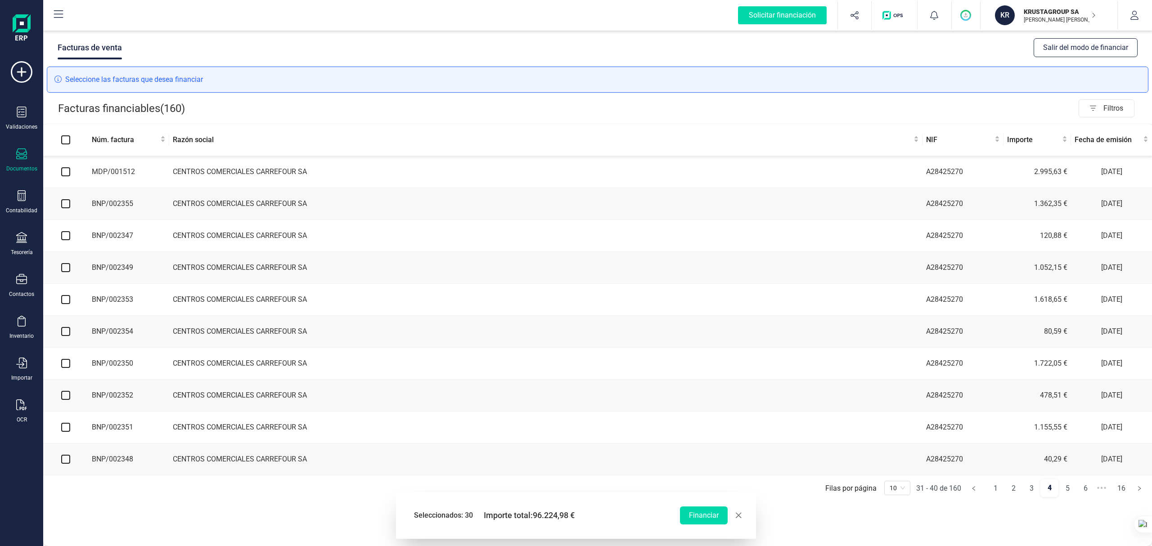
click at [65, 171] on input "checkbox" at bounding box center [65, 171] width 9 height 9
checkbox input "true"
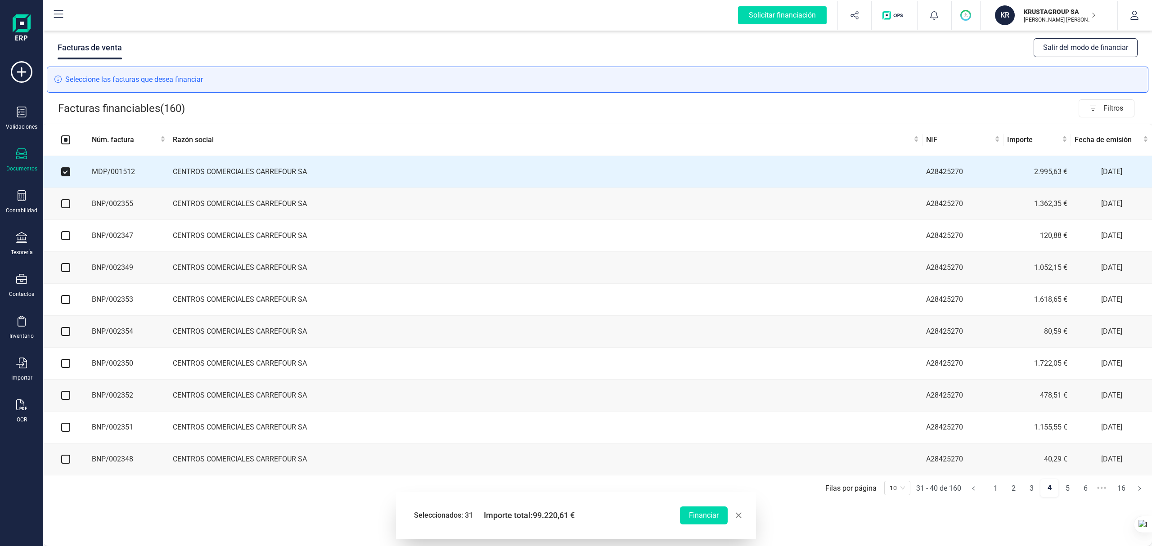
click at [68, 204] on input "checkbox" at bounding box center [65, 203] width 9 height 9
checkbox input "true"
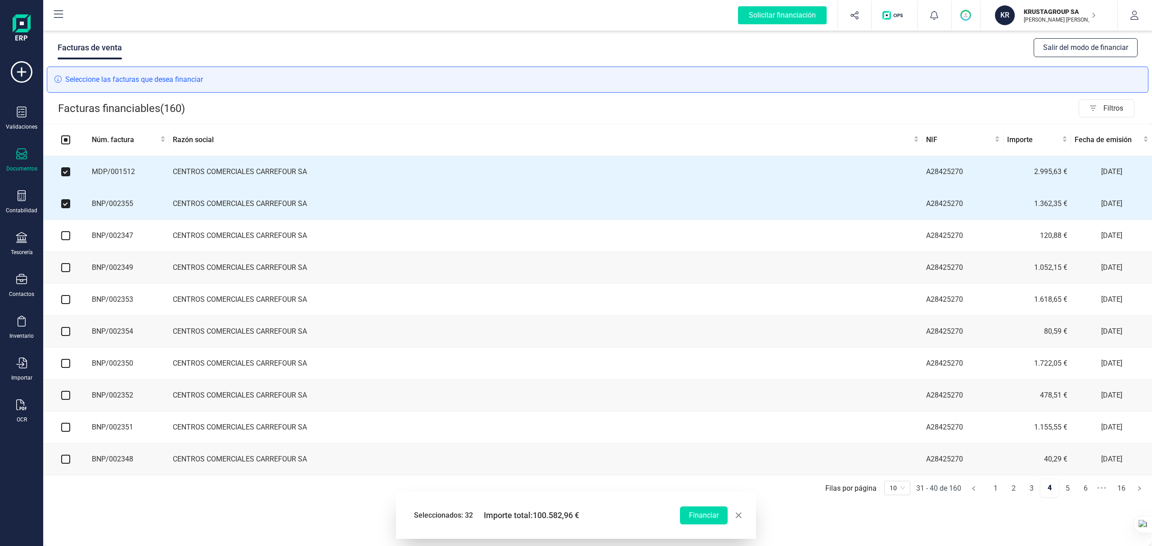
click at [65, 234] on input "checkbox" at bounding box center [65, 235] width 9 height 9
checkbox input "true"
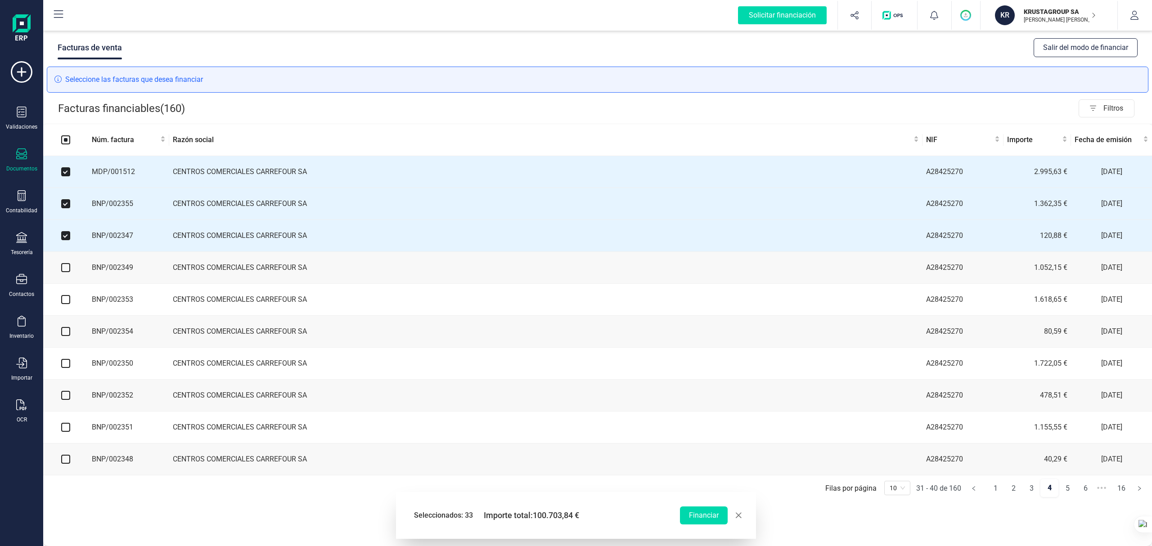
click at [65, 268] on input "checkbox" at bounding box center [65, 267] width 9 height 9
checkbox input "true"
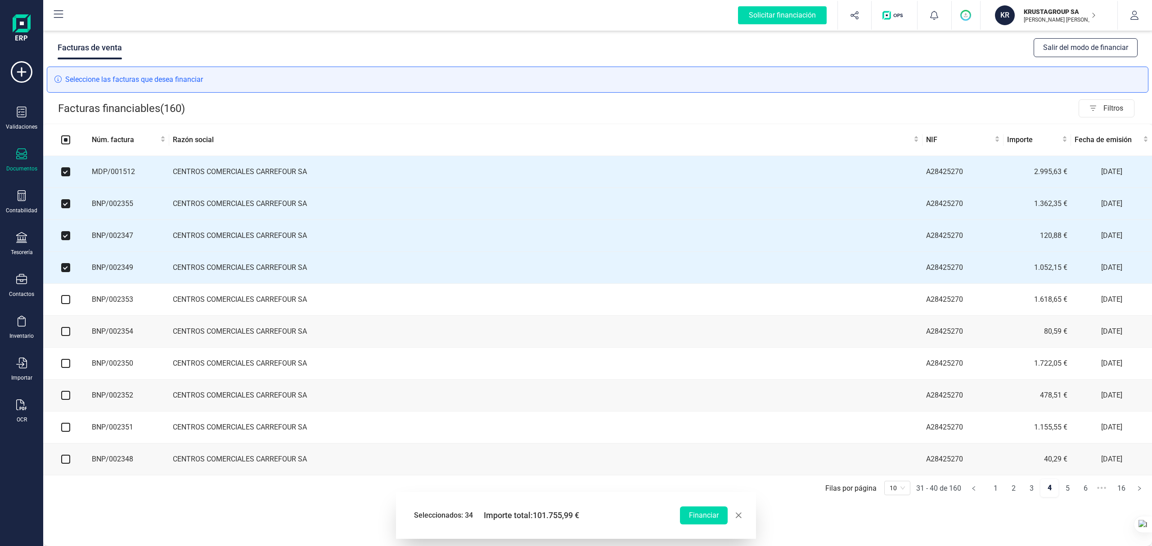
drag, startPoint x: 58, startPoint y: 301, endPoint x: 62, endPoint y: 303, distance: 4.6
click at [59, 301] on td at bounding box center [65, 300] width 45 height 32
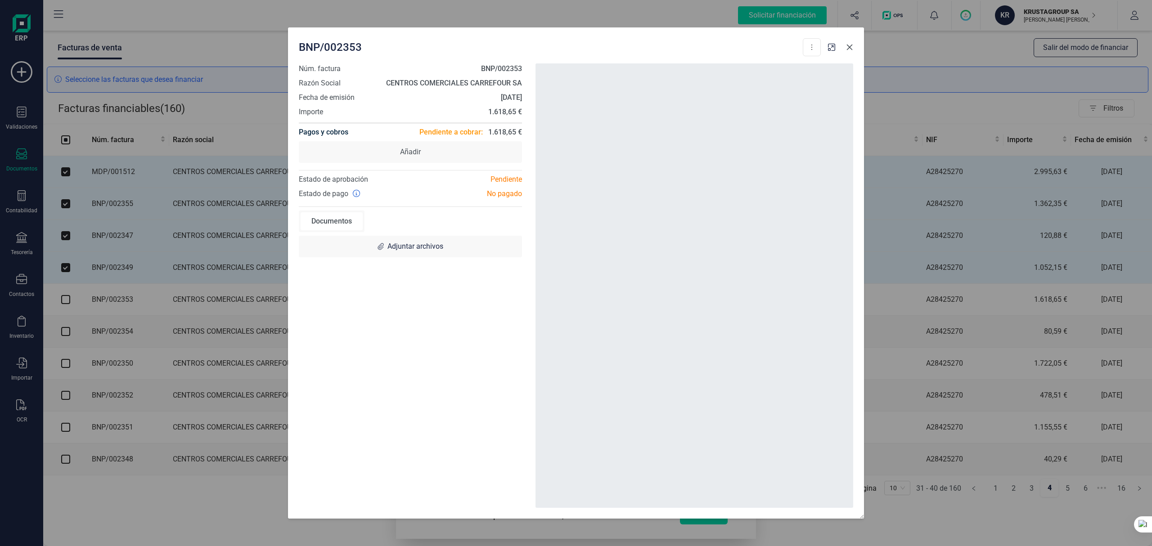
click at [852, 48] on icon "button" at bounding box center [849, 47] width 7 height 7
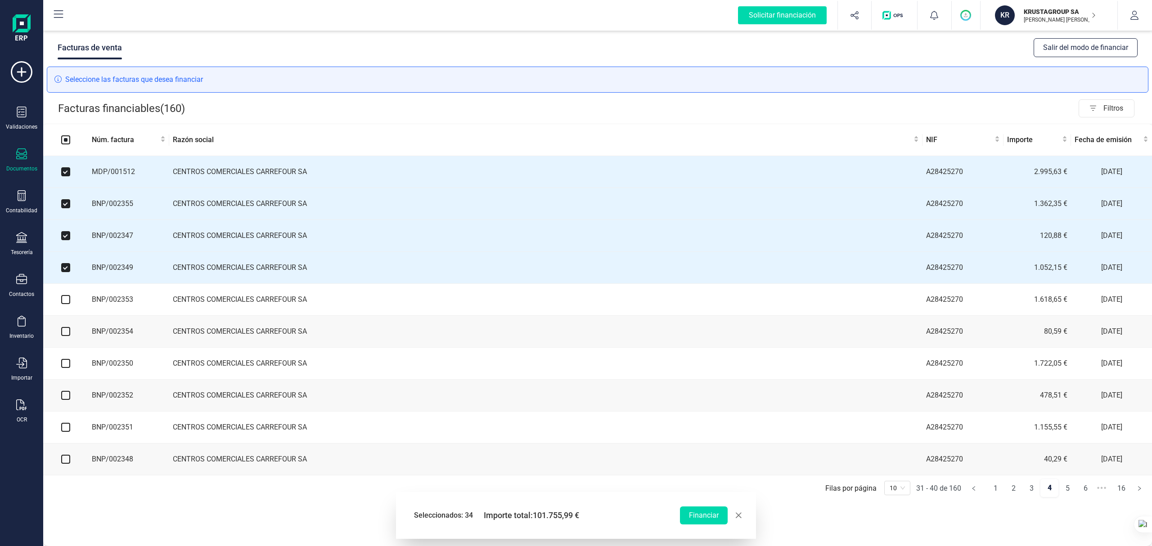
click at [68, 304] on input "checkbox" at bounding box center [65, 299] width 9 height 9
checkbox input "true"
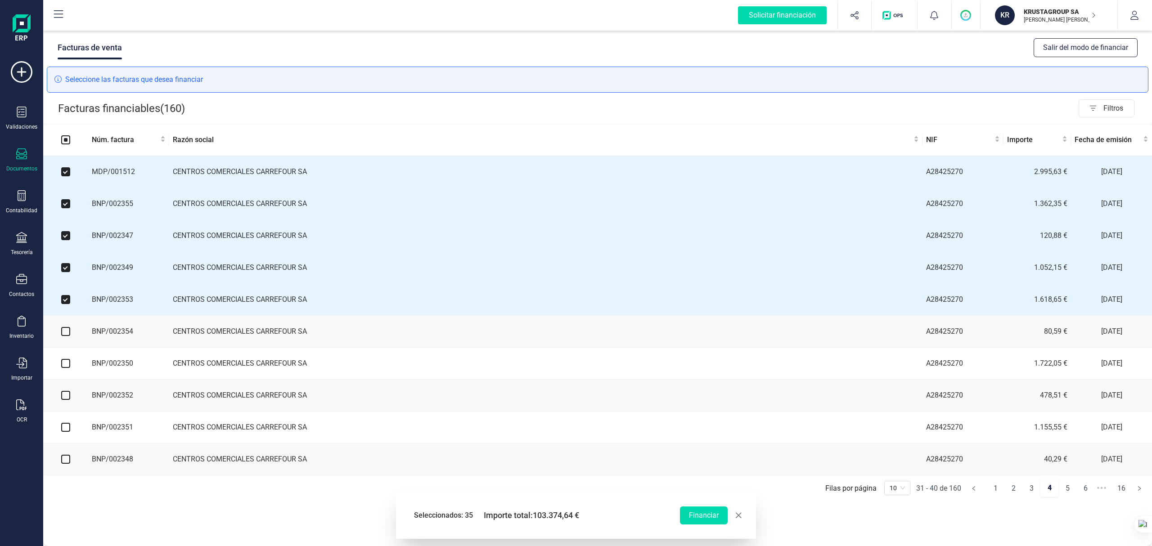
click at [66, 336] on input "checkbox" at bounding box center [65, 331] width 9 height 9
checkbox input "true"
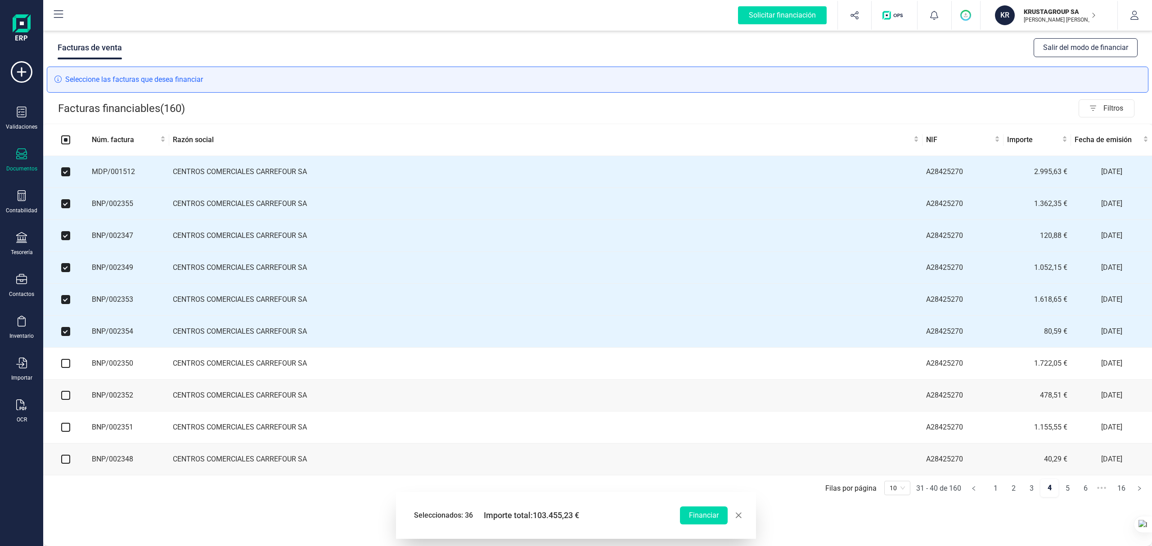
click at [65, 368] on input "checkbox" at bounding box center [65, 363] width 9 height 9
checkbox input "true"
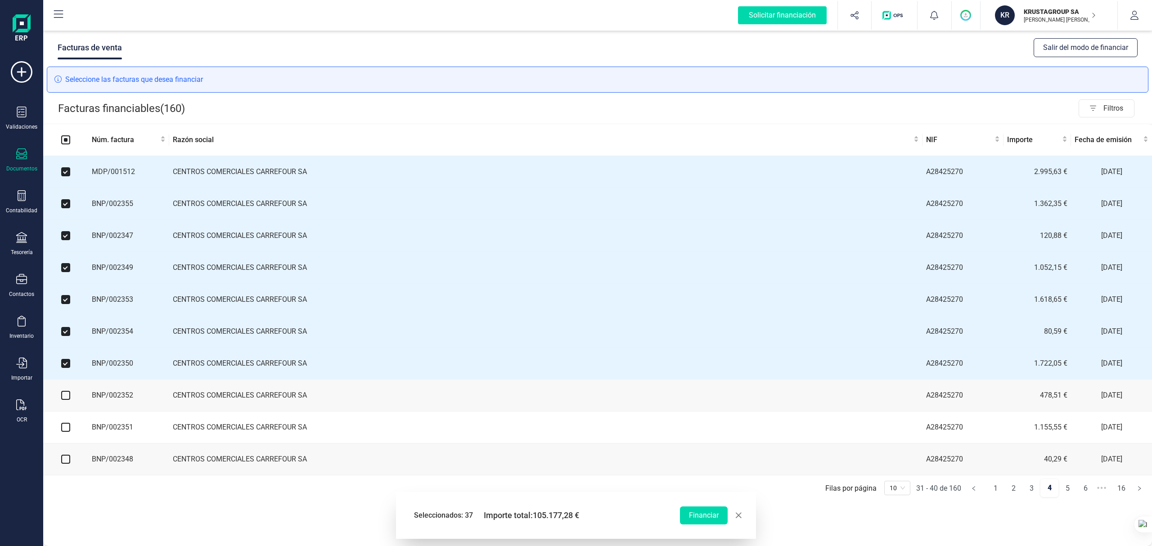
click at [67, 400] on input "checkbox" at bounding box center [65, 395] width 9 height 9
checkbox input "true"
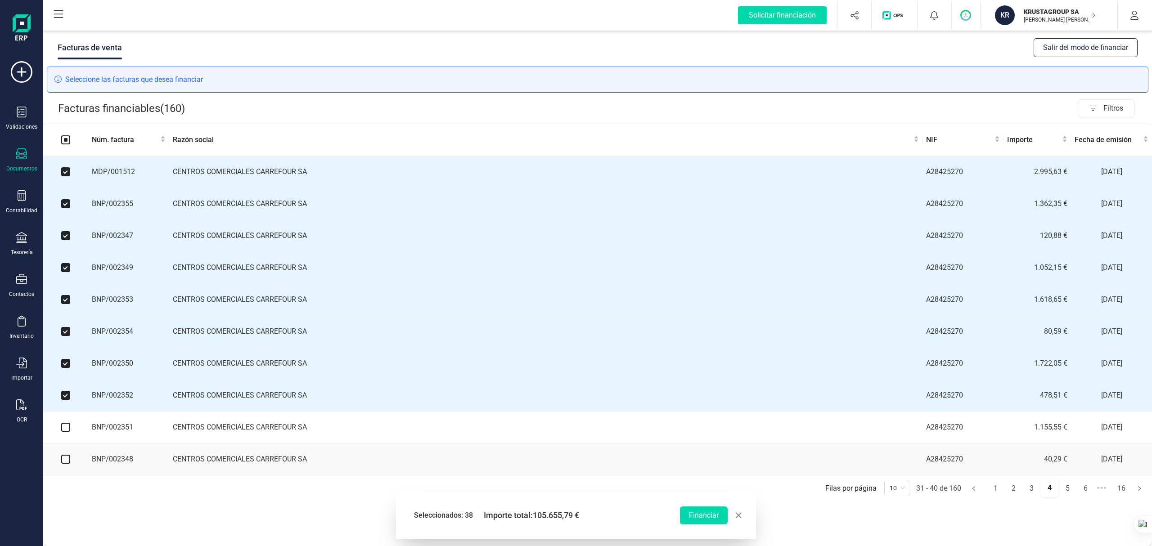
click at [64, 432] on input "checkbox" at bounding box center [65, 427] width 9 height 9
checkbox input "true"
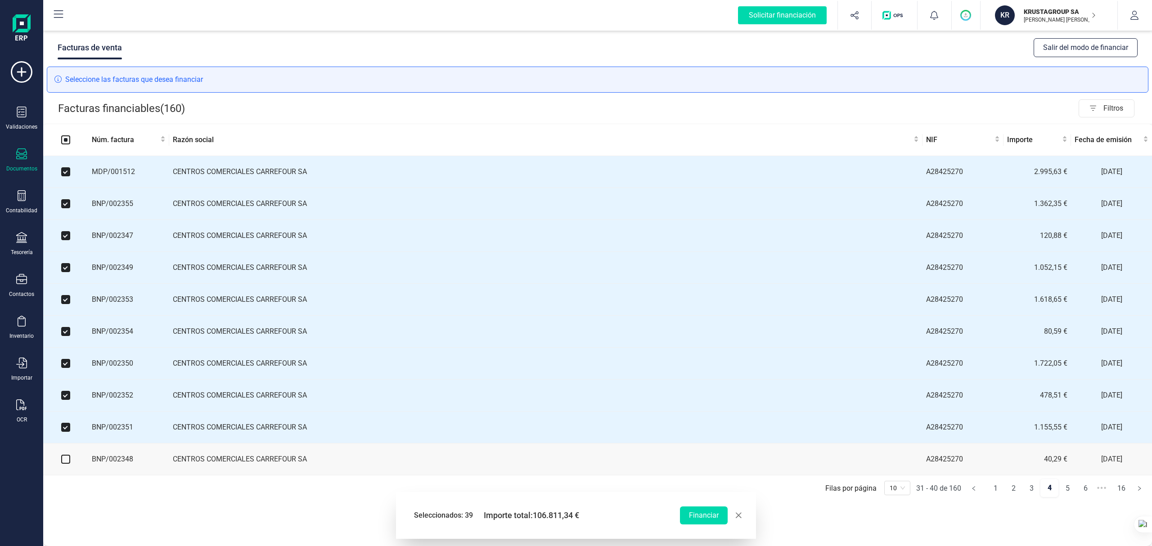
click at [67, 464] on input "checkbox" at bounding box center [65, 459] width 9 height 9
checkbox input "true"
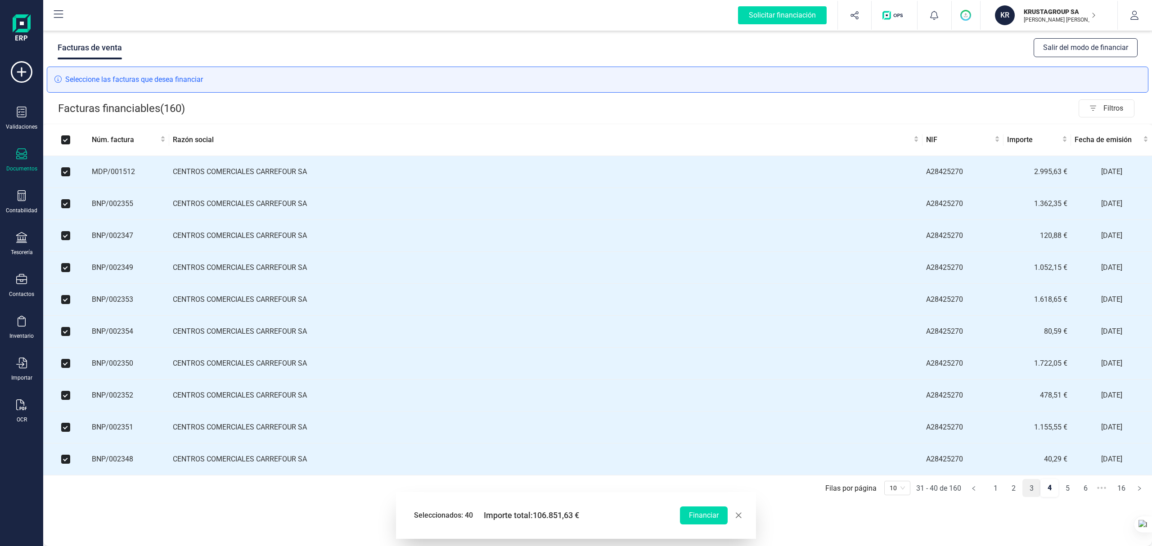
click at [1029, 497] on link "3" at bounding box center [1031, 489] width 17 height 18
click at [1063, 498] on link "4" at bounding box center [1067, 489] width 17 height 18
click at [1069, 498] on link "5" at bounding box center [1067, 489] width 17 height 18
checkbox input "false"
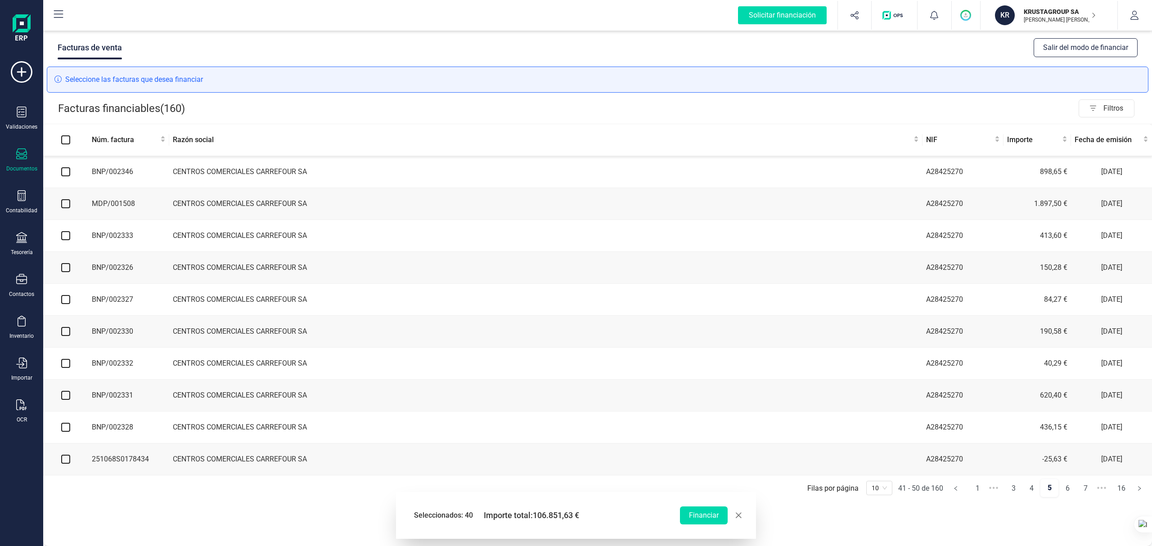
click at [67, 175] on input "checkbox" at bounding box center [65, 171] width 9 height 9
checkbox input "true"
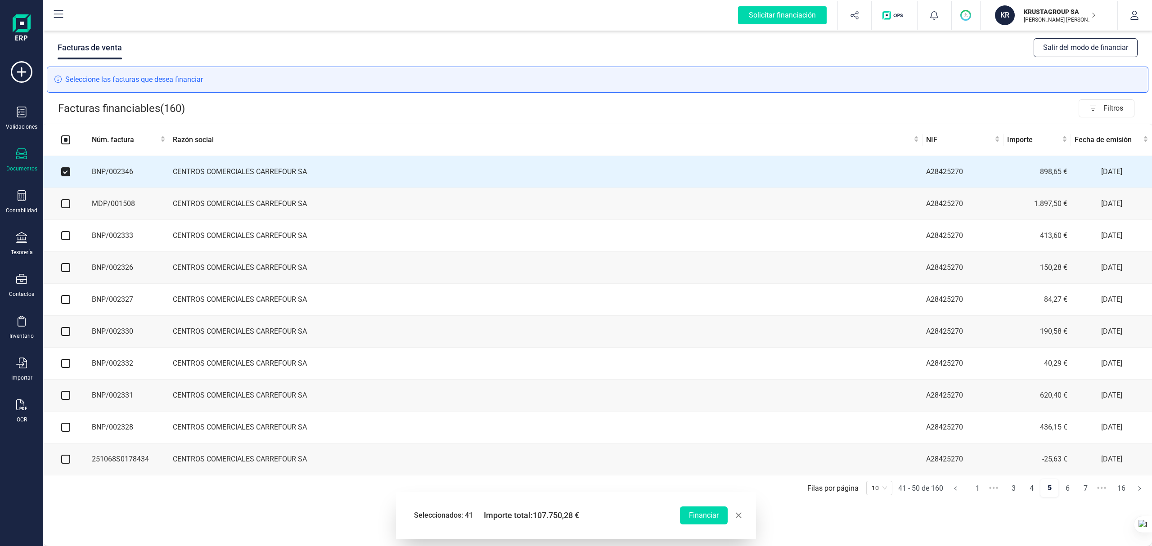
click at [65, 206] on input "checkbox" at bounding box center [65, 203] width 9 height 9
checkbox input "true"
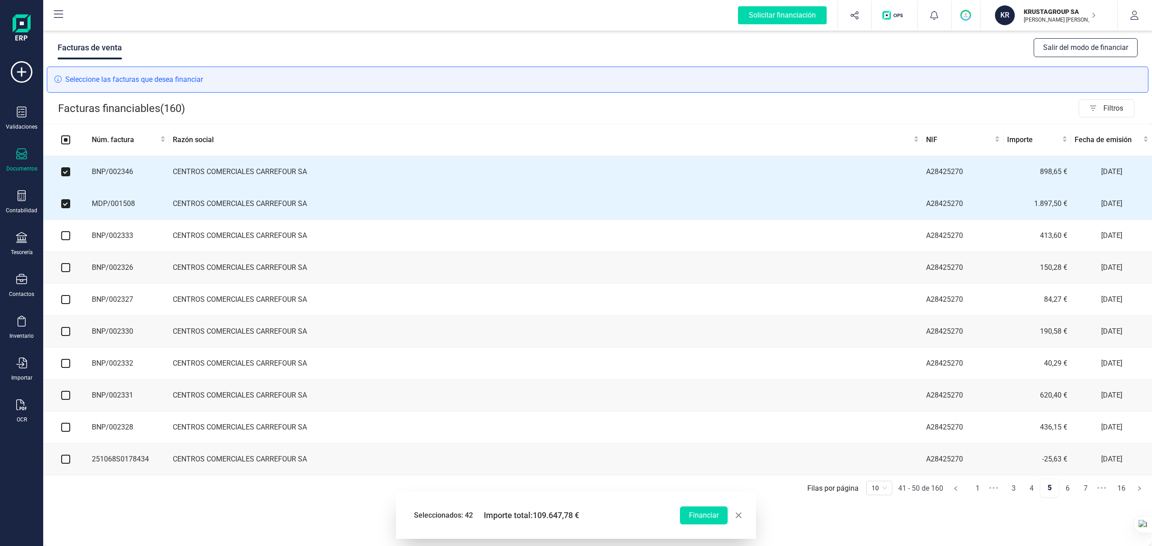
click at [65, 239] on input "checkbox" at bounding box center [65, 235] width 9 height 9
checkbox input "true"
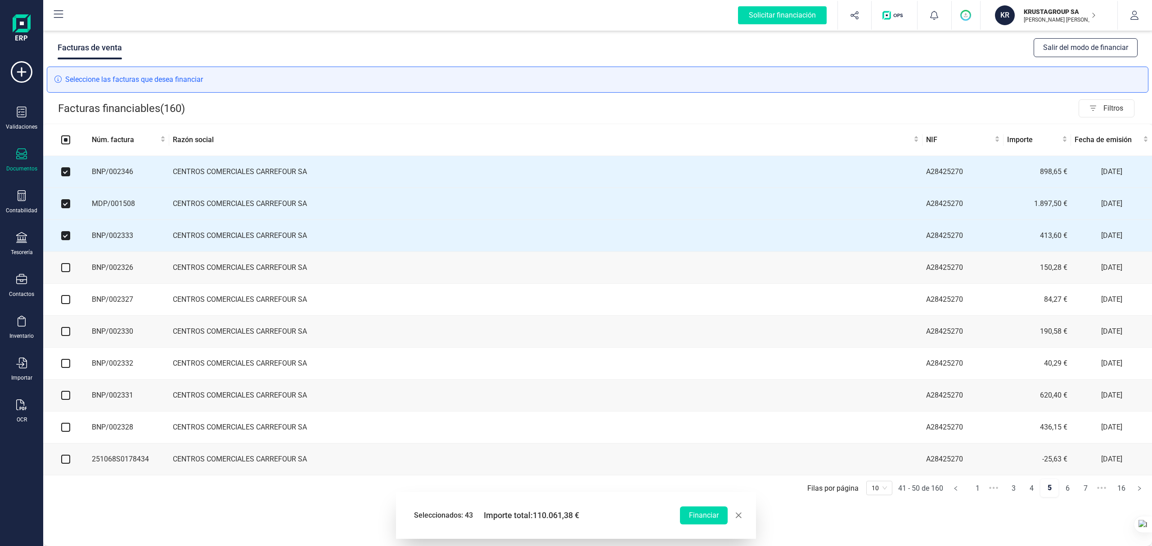
click at [65, 272] on input "checkbox" at bounding box center [65, 267] width 9 height 9
checkbox input "true"
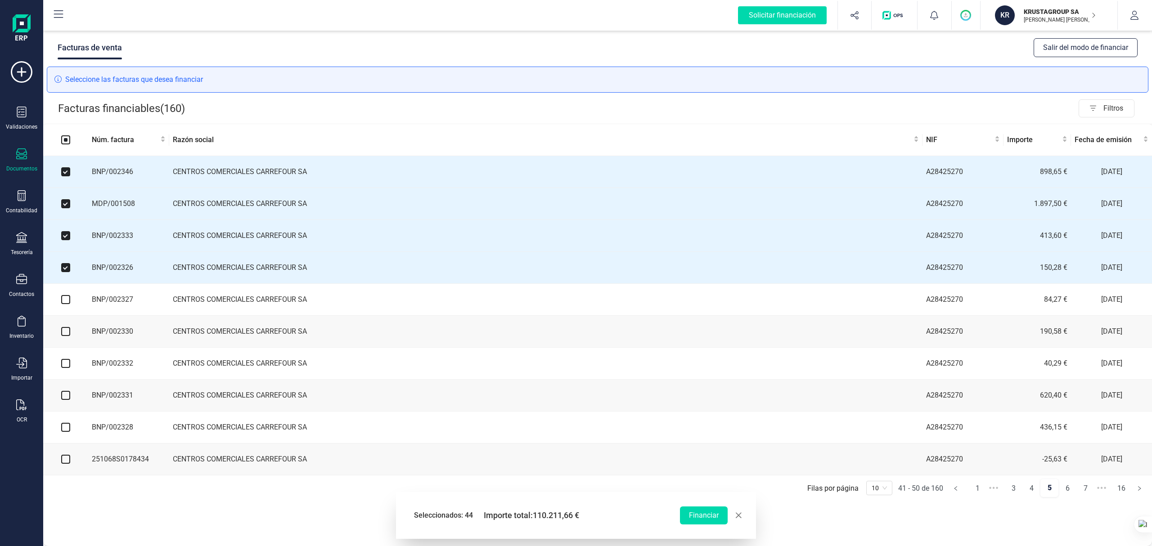
click at [66, 304] on input "checkbox" at bounding box center [65, 299] width 9 height 9
checkbox input "true"
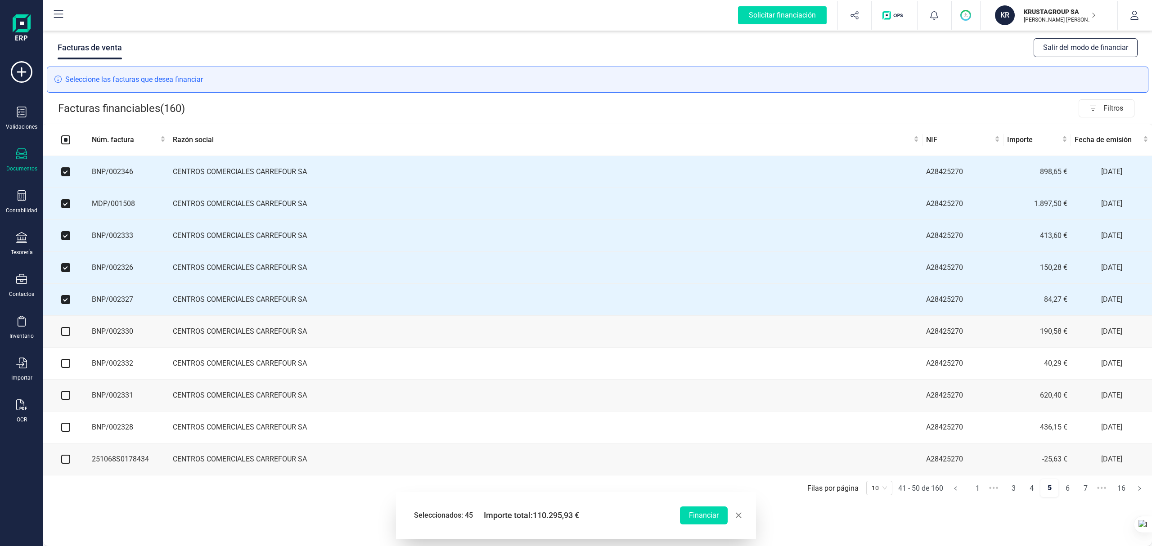
click at [65, 336] on input "checkbox" at bounding box center [65, 331] width 9 height 9
checkbox input "true"
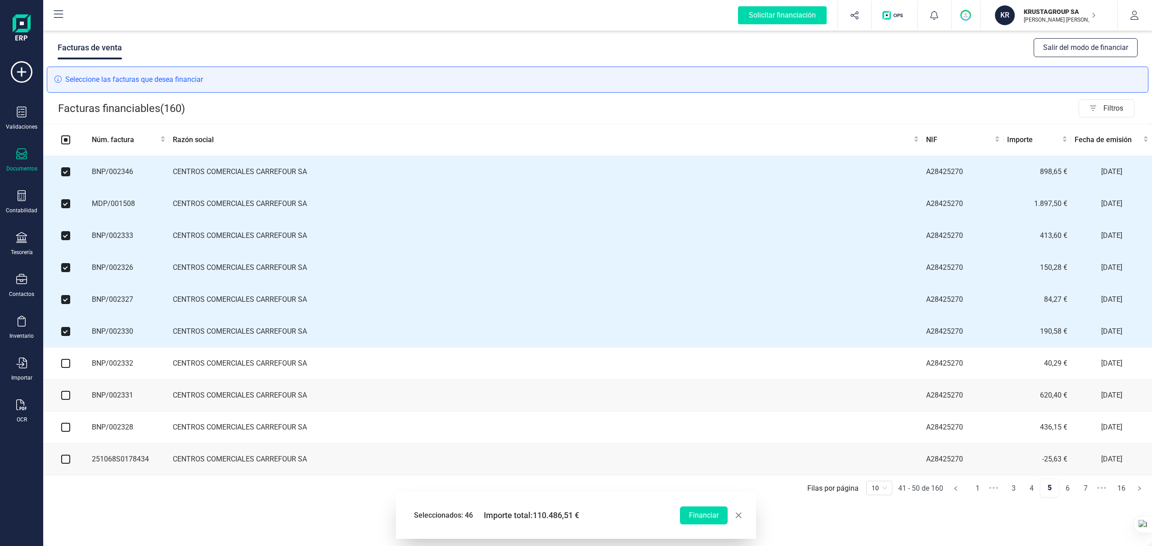
click at [64, 368] on input "checkbox" at bounding box center [65, 363] width 9 height 9
checkbox input "true"
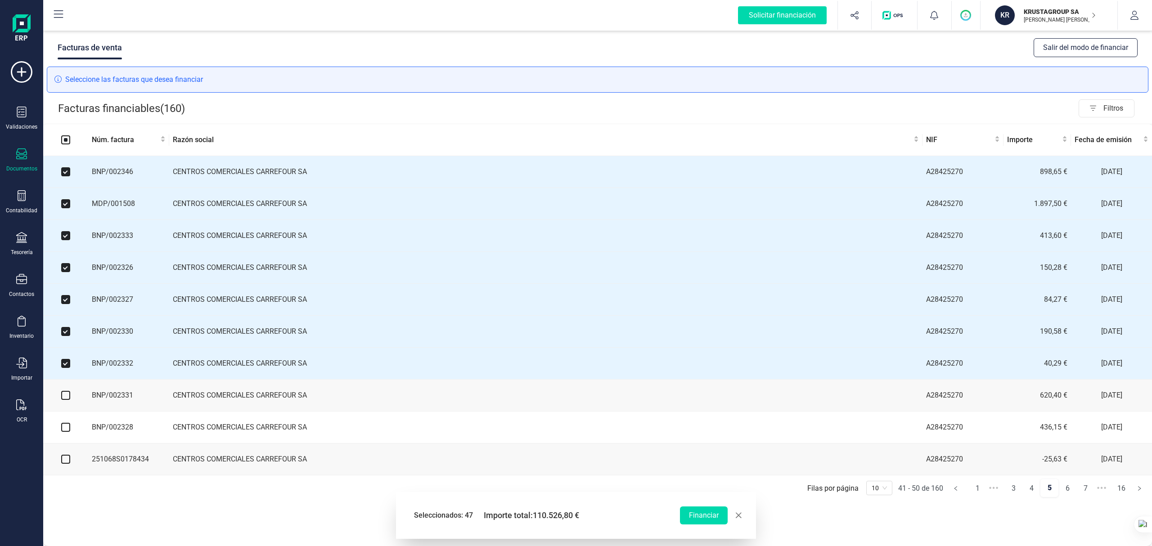
click at [66, 399] on input "checkbox" at bounding box center [65, 395] width 9 height 9
checkbox input "true"
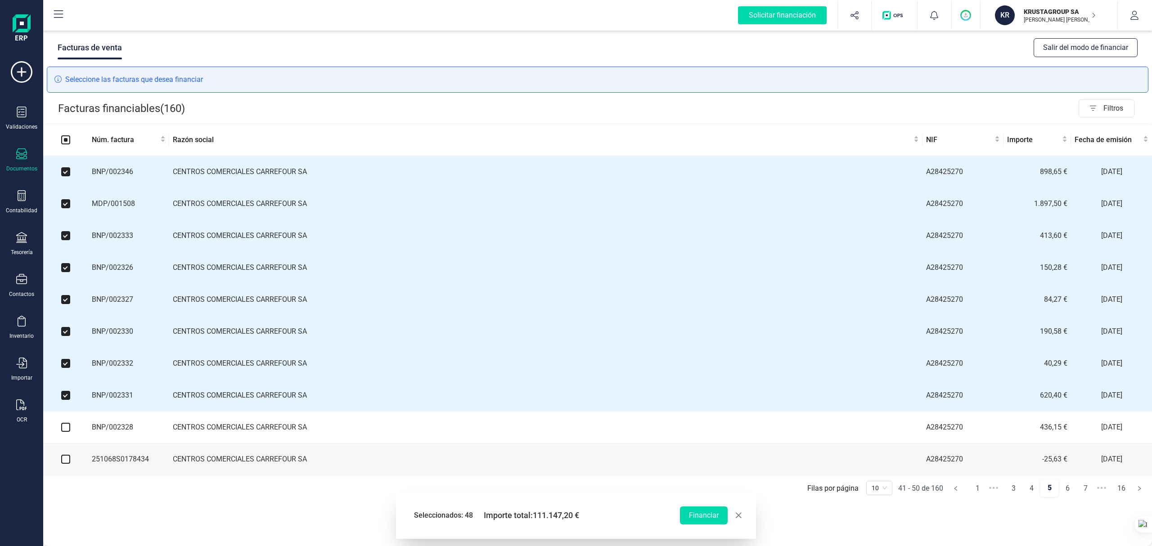
click at [64, 432] on input "checkbox" at bounding box center [65, 427] width 9 height 9
checkbox input "true"
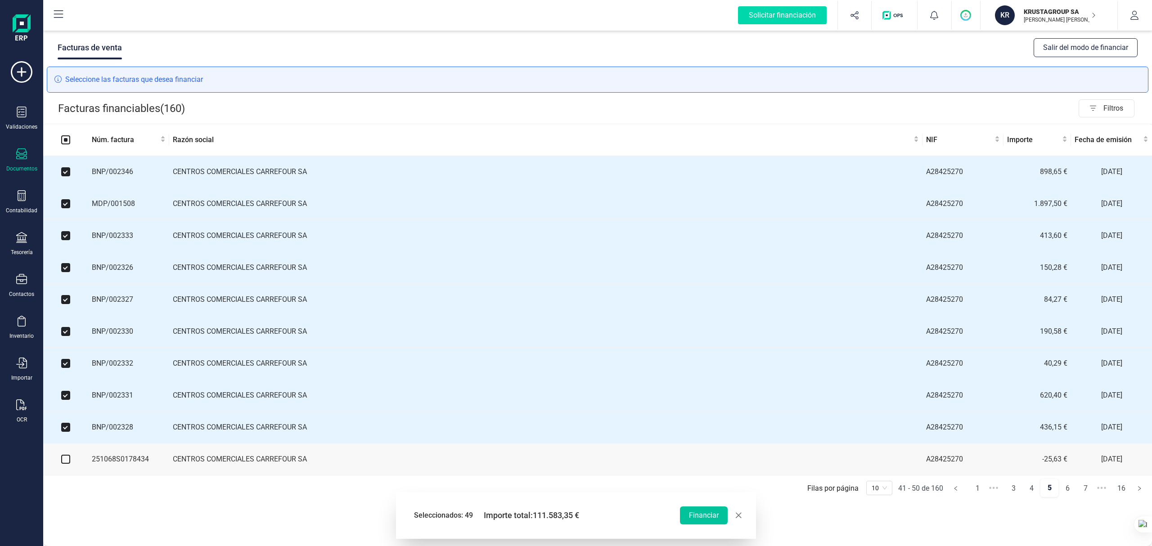
click at [695, 519] on button "Financiar" at bounding box center [704, 516] width 48 height 18
